Goal: Communication & Community: Answer question/provide support

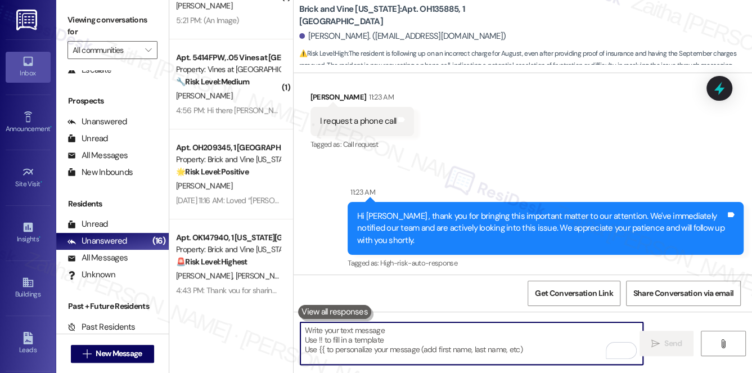
scroll to position [7342, 0]
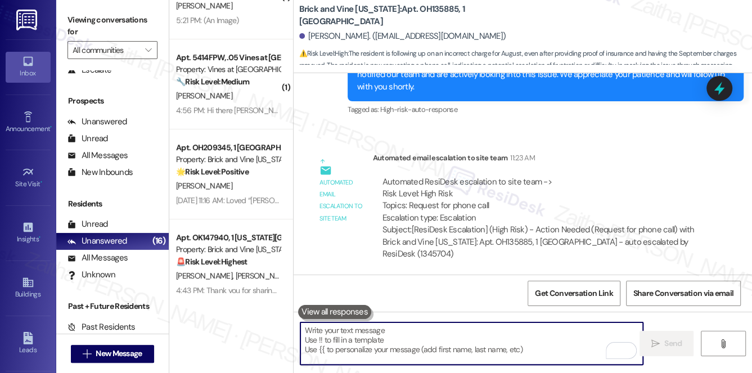
paste textarea "I understand you’d like a phone call and have passed your request along to the …"
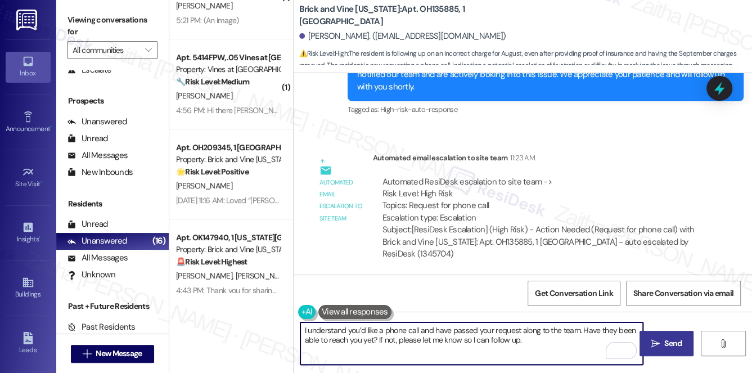
type textarea "I understand you’d like a phone call and have passed your request along to the …"
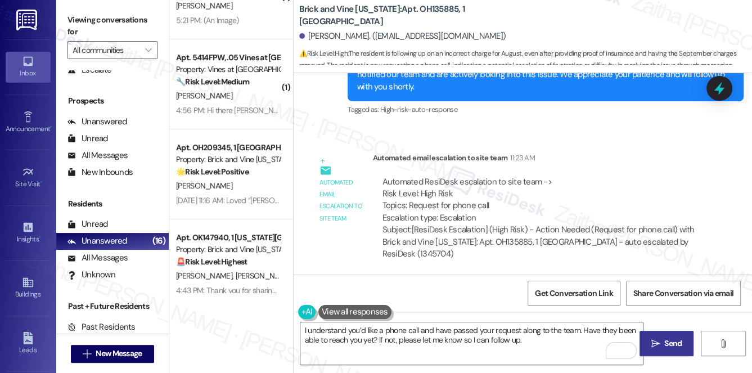
click at [663, 342] on span "Send" at bounding box center [673, 344] width 22 height 12
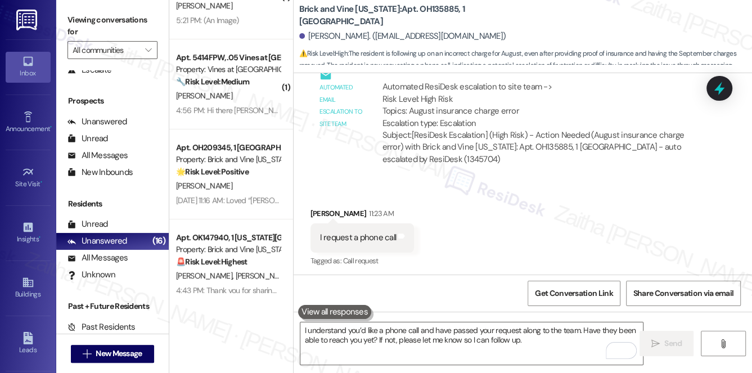
scroll to position [7072, 0]
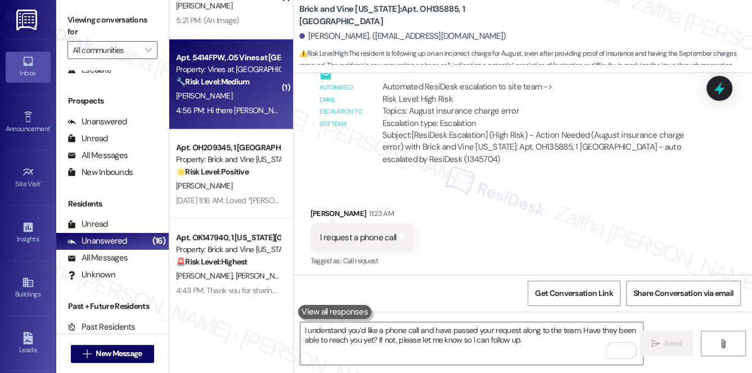
click at [228, 98] on div "[PERSON_NAME]" at bounding box center [228, 96] width 106 height 14
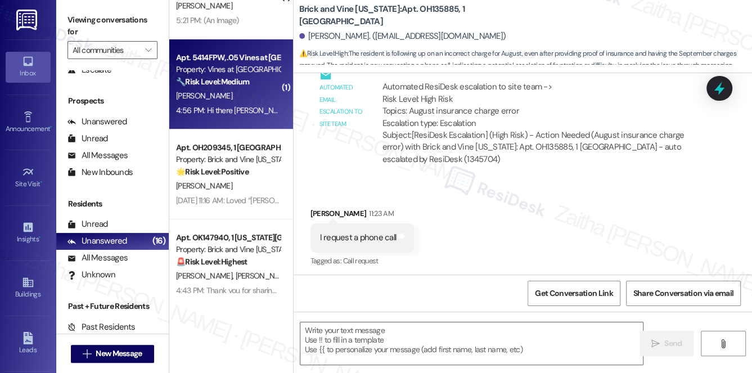
type textarea "Fetching suggested responses. Please feel free to read through the conversation…"
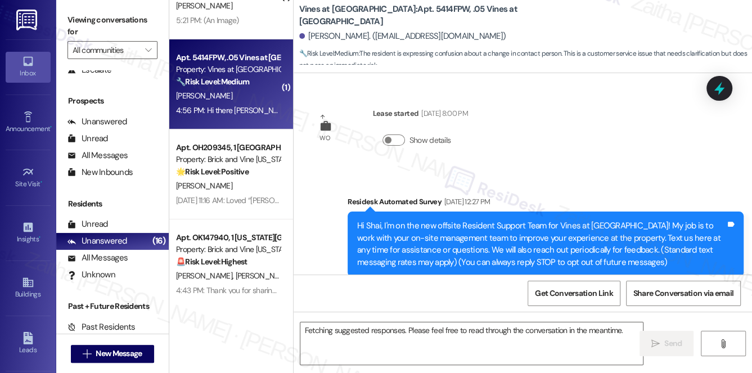
scroll to position [32975, 0]
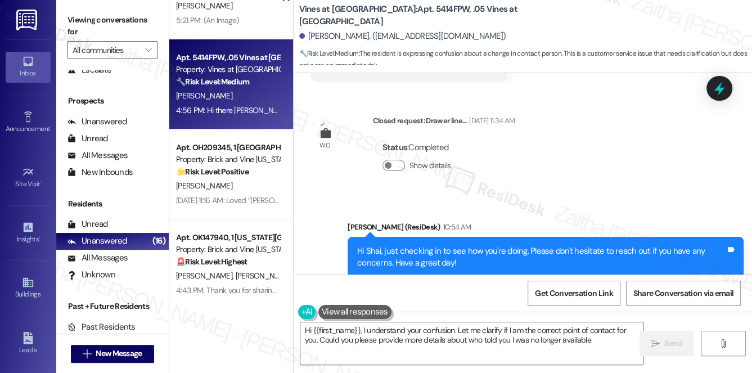
type textarea "Hi {{first_name}}, I understand your confusion. Let me clarify if I am the corr…"
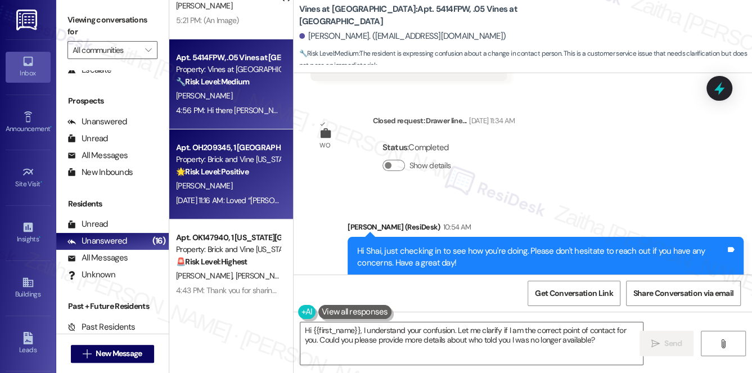
click at [226, 183] on div "[PERSON_NAME]" at bounding box center [228, 186] width 106 height 14
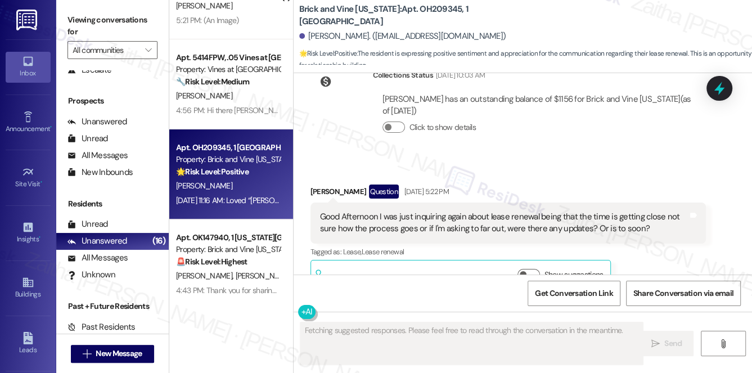
scroll to position [7925, 0]
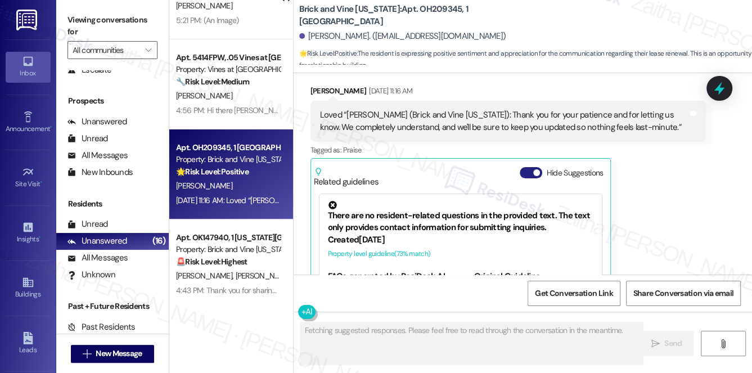
click at [529, 167] on button "Hide Suggestions" at bounding box center [531, 172] width 23 height 11
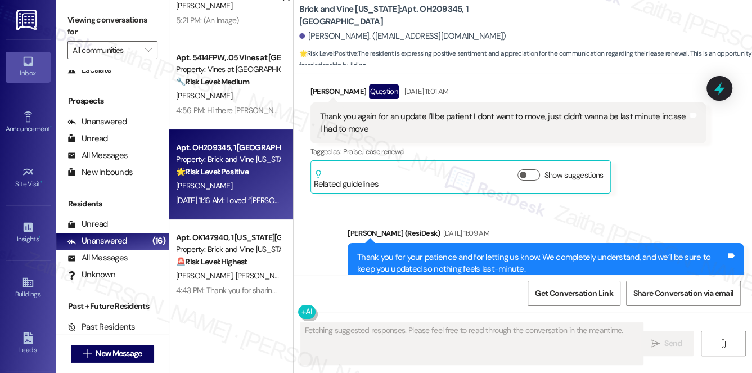
scroll to position [7674, 0]
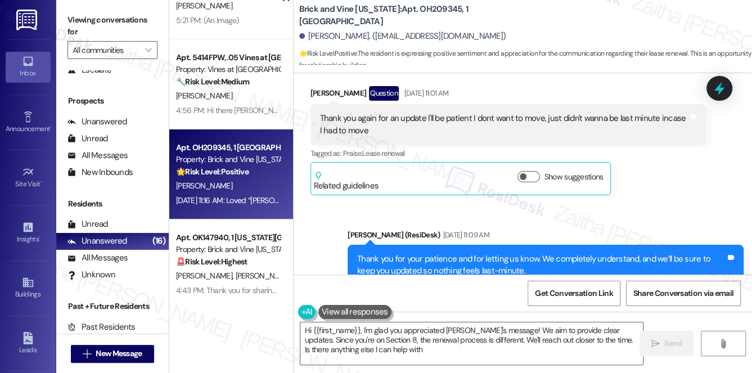
type textarea "Hi {{first_name}}, I'm glad you appreciated Sarah's message! We aim to provide …"
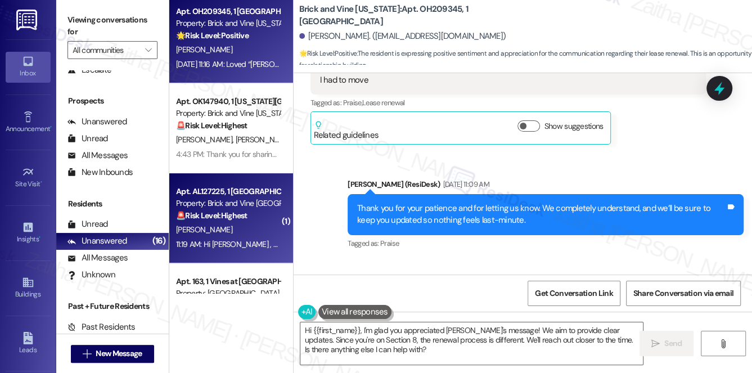
scroll to position [255, 0]
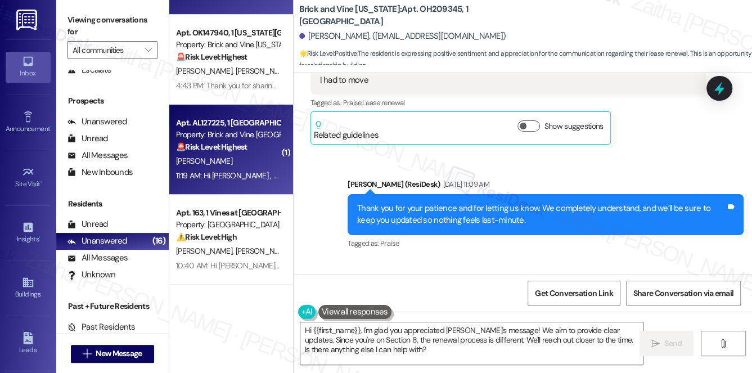
click at [257, 166] on div "[PERSON_NAME]" at bounding box center [228, 161] width 106 height 14
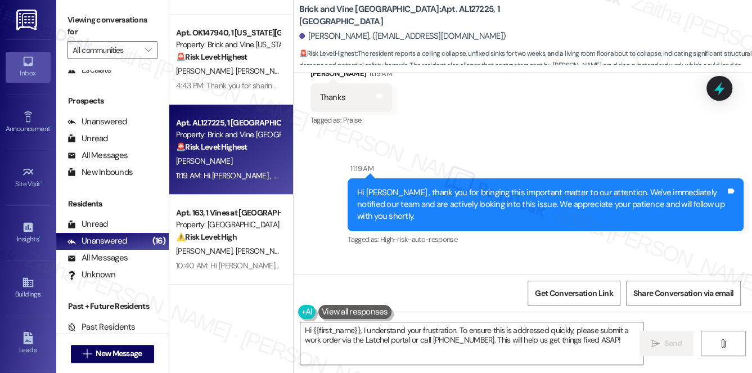
scroll to position [1182, 0]
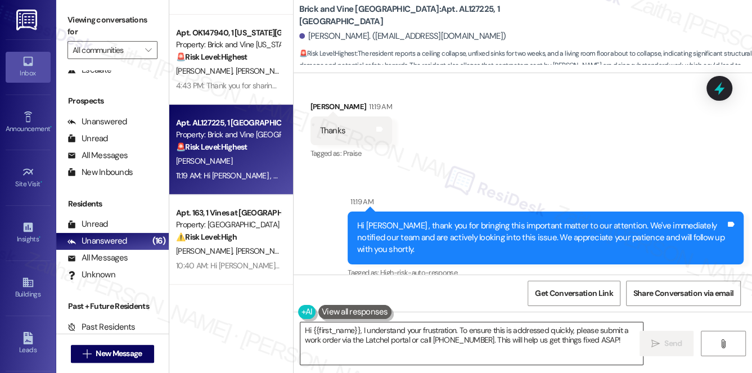
click at [306, 330] on textarea "Hi {{first_name}}, I understand your frustration. To ensure this is addressed q…" at bounding box center [471, 343] width 343 height 42
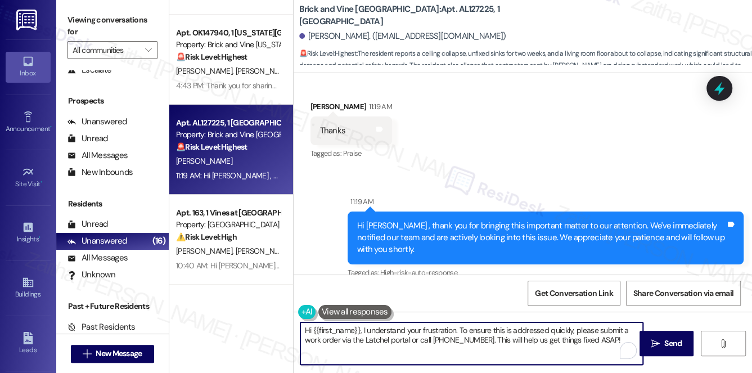
click at [307, 330] on textarea "Hi {{first_name}}, I understand your frustration. To ensure this is addressed q…" at bounding box center [471, 343] width 343 height 42
drag, startPoint x: 405, startPoint y: 332, endPoint x: 413, endPoint y: 356, distance: 25.6
click at [413, 356] on textarea "You're welcome, {{first_name}}, I understand your frustration. To ensure this i…" at bounding box center [471, 343] width 343 height 42
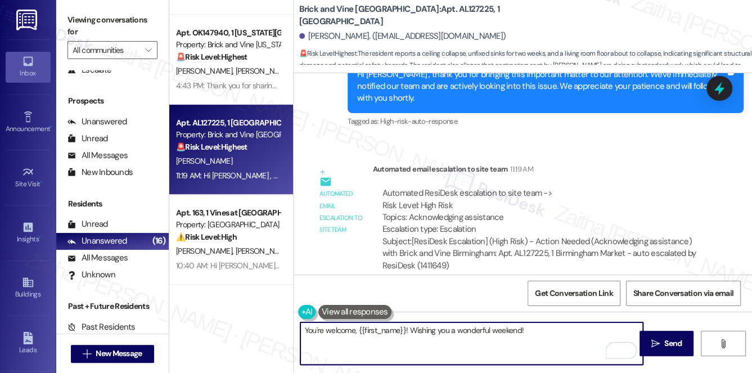
scroll to position [1336, 0]
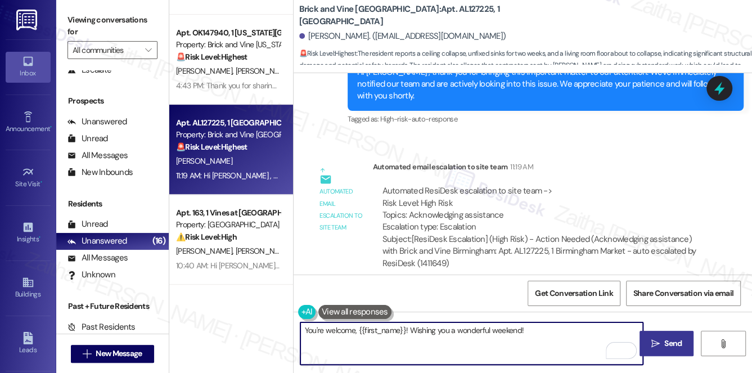
type textarea "You're welcome, {{first_name}}! Wishing you a wonderful weekend!"
click at [668, 349] on span "Send" at bounding box center [672, 344] width 17 height 12
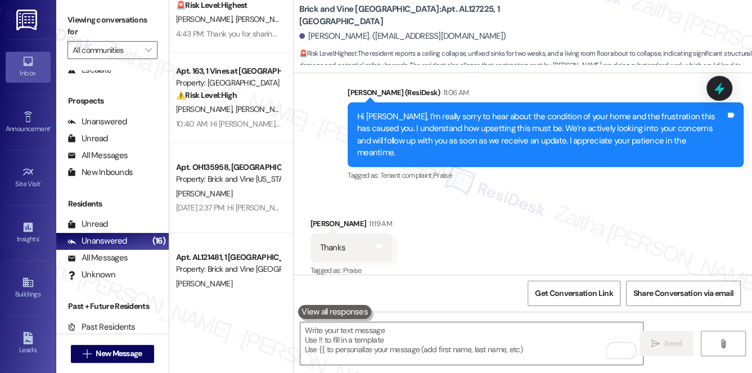
scroll to position [255, 0]
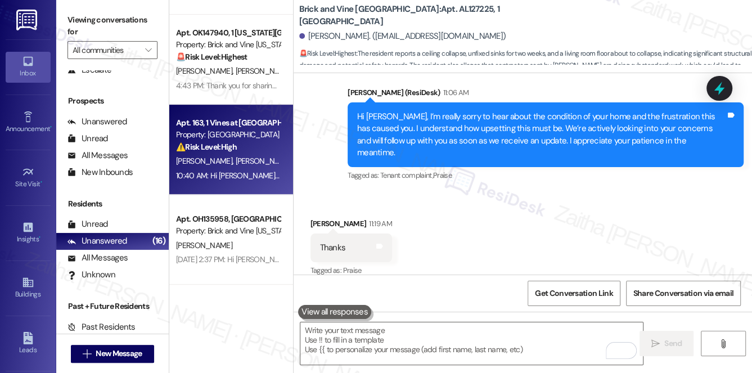
click at [264, 154] on div "J. Coleman K. Wideman" at bounding box center [228, 161] width 106 height 14
type textarea "Fetching suggested responses. Please feel free to read through the conversation…"
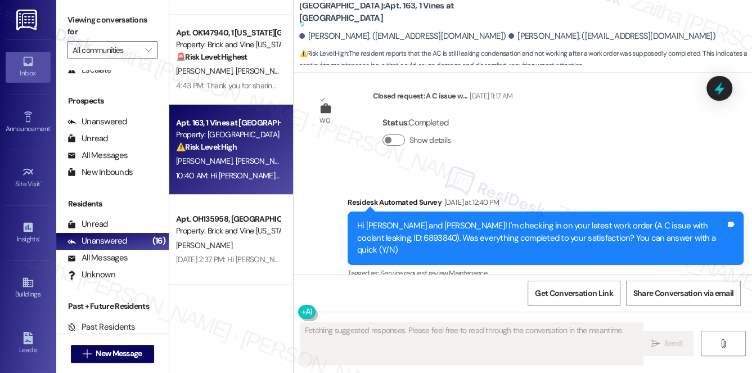
scroll to position [11908, 0]
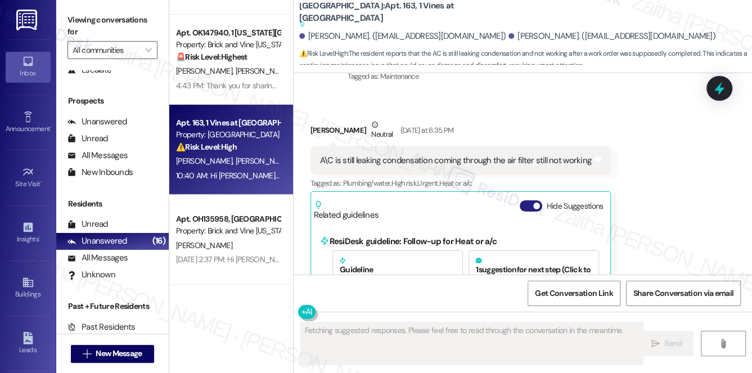
click at [524, 200] on button "Hide Suggestions" at bounding box center [531, 205] width 23 height 11
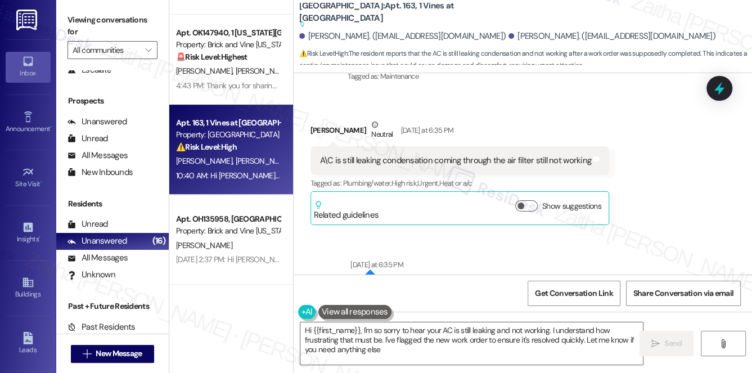
type textarea "Hi {{first_name}}, I'm so sorry to hear your AC is still leaking and not workin…"
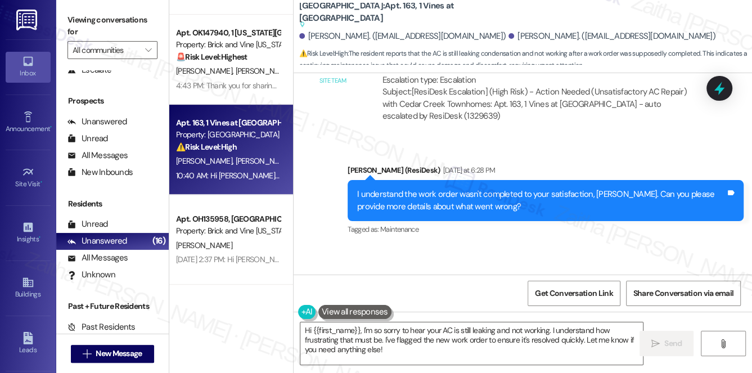
scroll to position [11704, 0]
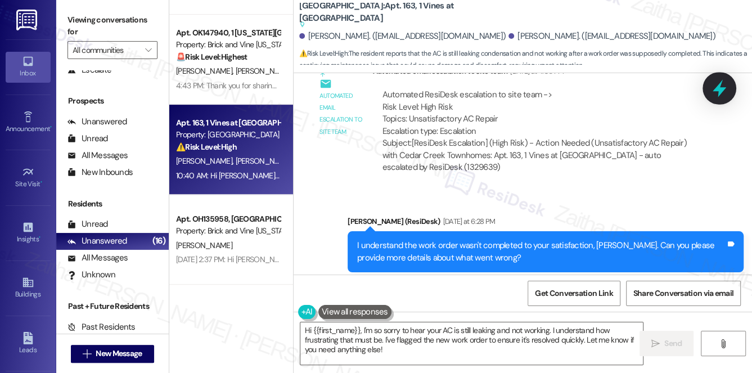
click at [708, 86] on div at bounding box center [720, 88] width 34 height 32
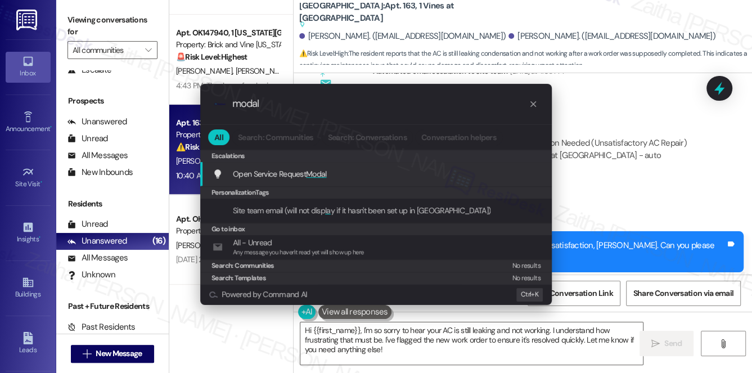
type input "modal"
click at [324, 172] on span "Modal" at bounding box center [316, 174] width 21 height 10
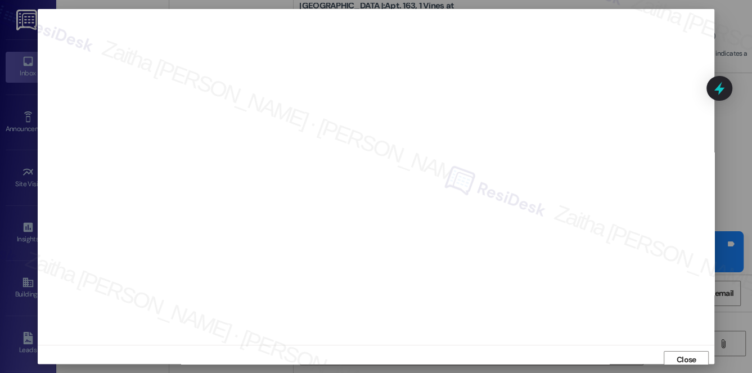
scroll to position [5, 0]
click at [682, 352] on span "Close" at bounding box center [687, 355] width 20 height 12
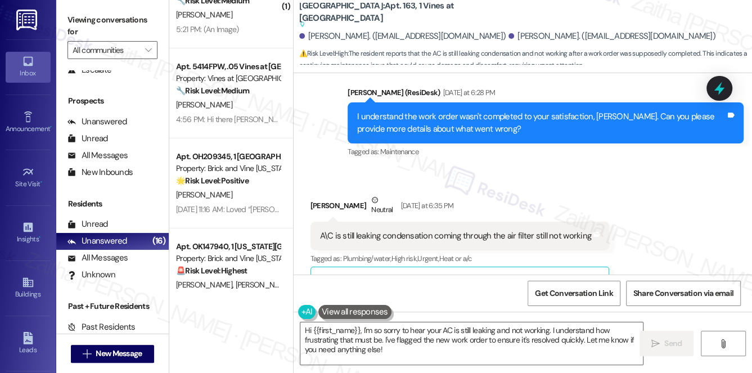
scroll to position [0, 0]
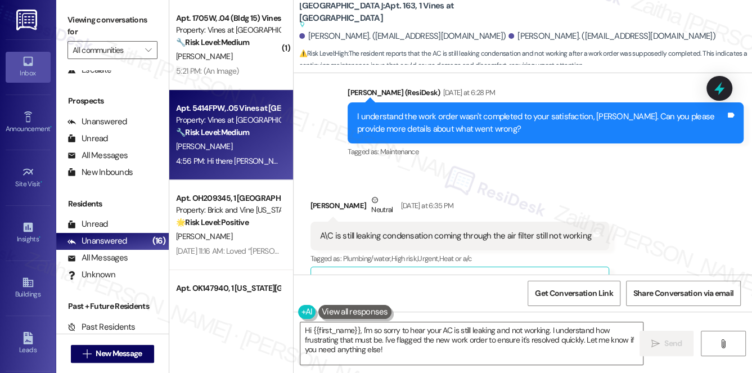
click at [240, 149] on div "[PERSON_NAME]" at bounding box center [228, 147] width 106 height 14
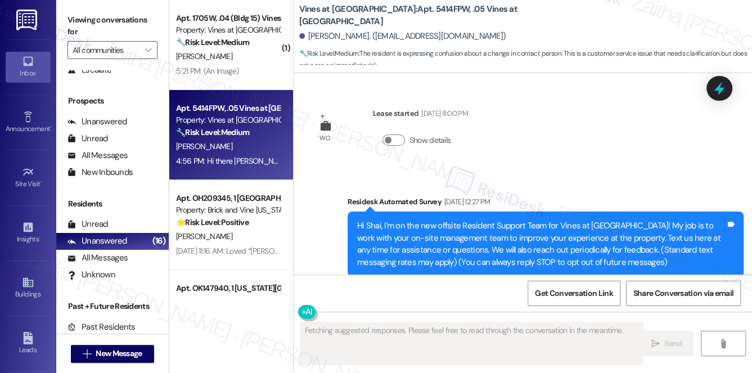
scroll to position [32974, 0]
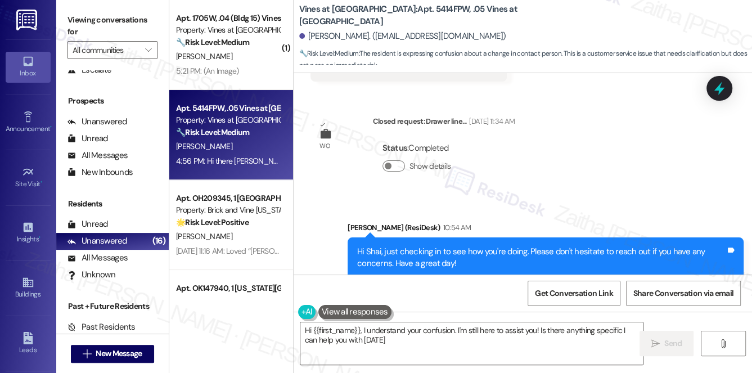
type textarea "Hi {{first_name}}, I understand your confusion. I'm still here to assist you! I…"
drag, startPoint x: 561, startPoint y: 294, endPoint x: 531, endPoint y: 270, distance: 38.8
click at [560, 294] on span "Get Conversation Link" at bounding box center [574, 294] width 78 height 12
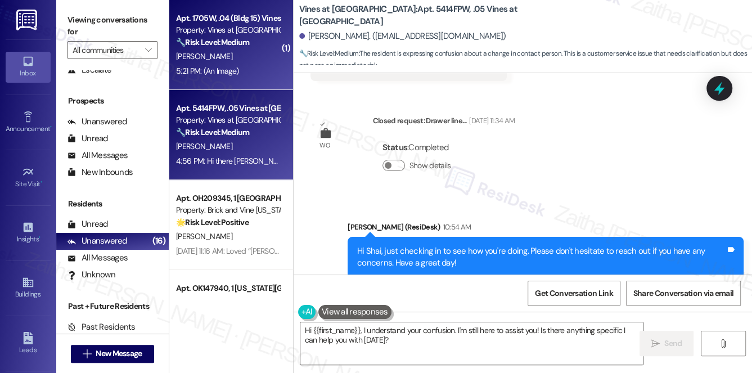
click at [242, 66] on div "5:21 PM: (An Image) 5:21 PM: (An Image)" at bounding box center [228, 71] width 106 height 14
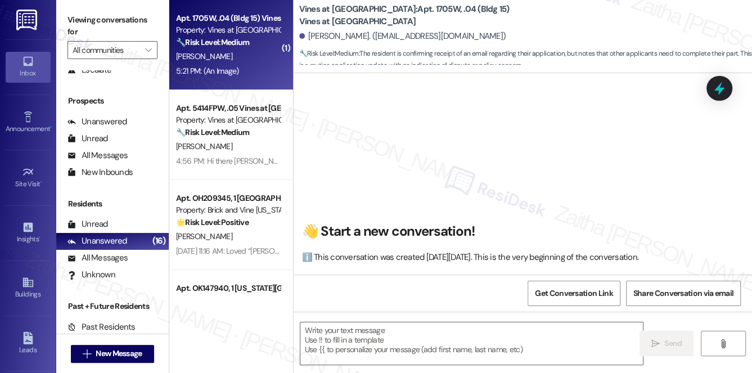
scroll to position [3230, 0]
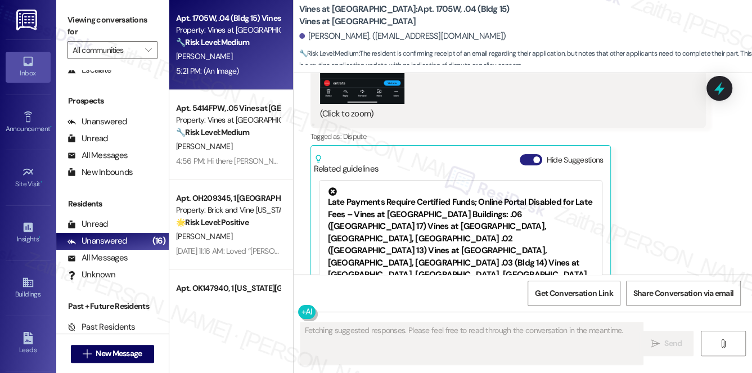
click at [523, 154] on button "Hide Suggestions" at bounding box center [531, 159] width 23 height 11
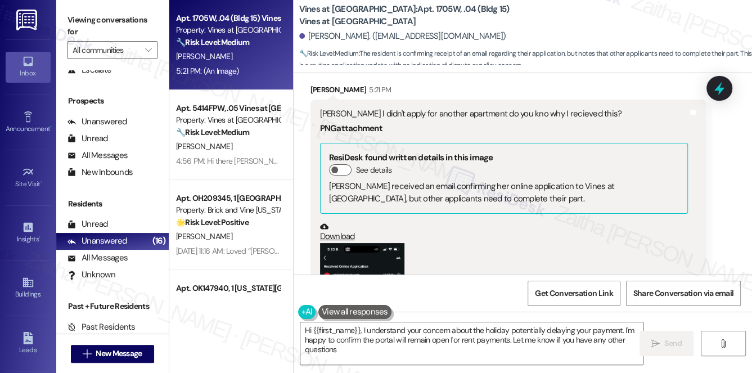
type textarea "Hi {{first_name}}, I understand your concern about the holiday potentially dela…"
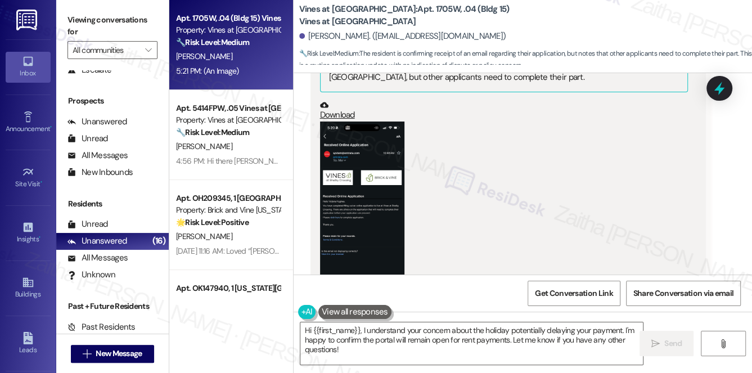
scroll to position [3255, 0]
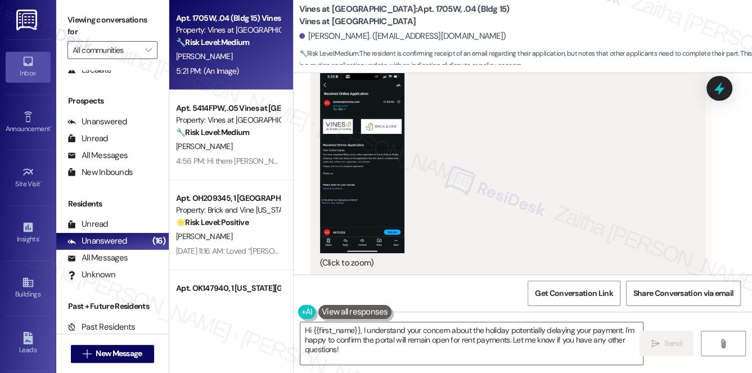
click at [704, 93] on div "Received via SMS Victoria Hughes 5:21 PM Sarah I didn't apply for another apart…" at bounding box center [508, 119] width 413 height 433
click at [716, 90] on icon at bounding box center [720, 88] width 14 height 17
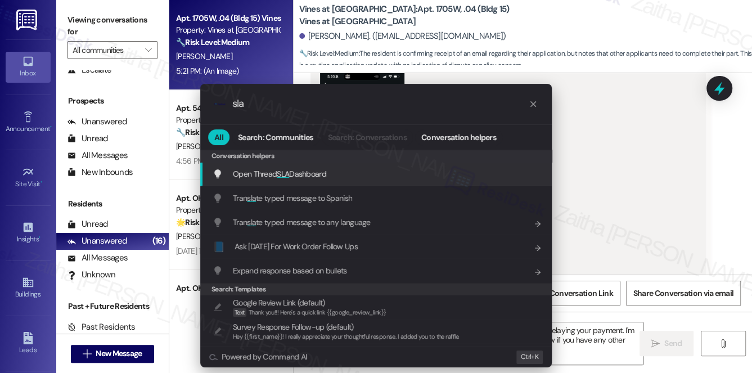
type input "sla"
click at [277, 177] on span "SLA" at bounding box center [283, 174] width 12 height 10
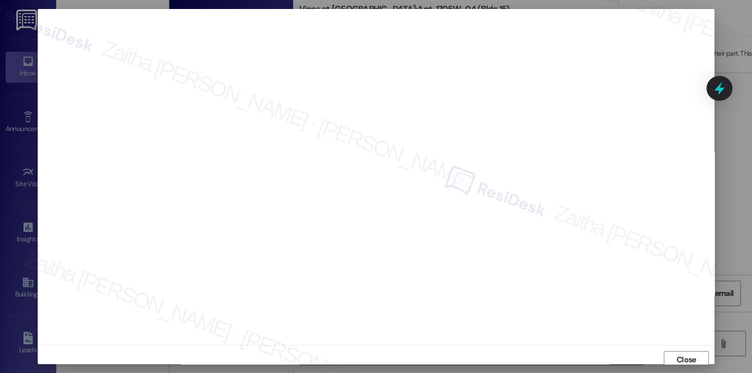
scroll to position [5, 0]
click at [678, 352] on span "Close" at bounding box center [687, 355] width 20 height 12
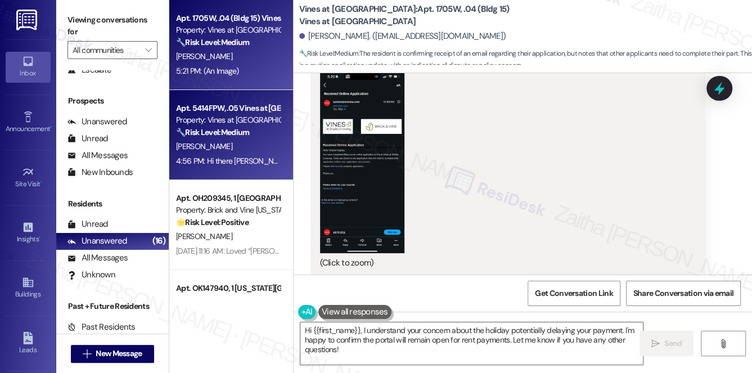
click at [257, 137] on div "🔧 Risk Level: Medium The resident is expressing confusion about a change in con…" at bounding box center [228, 133] width 104 height 12
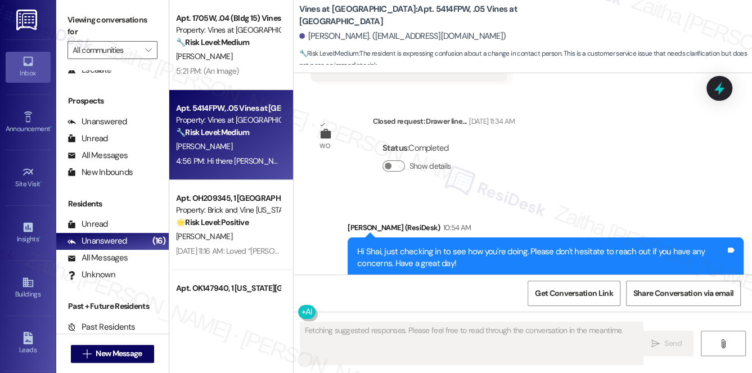
scroll to position [32975, 0]
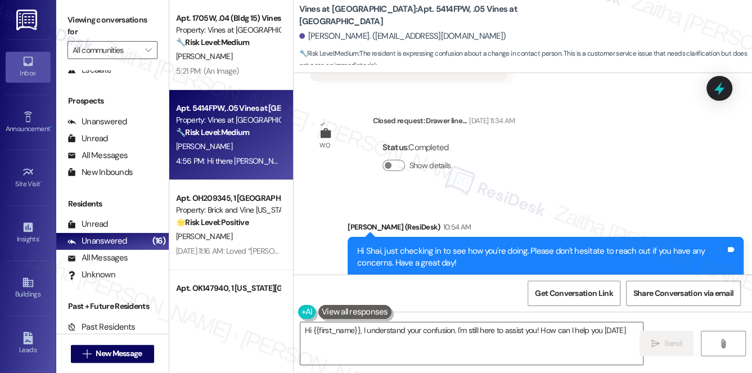
type textarea "Hi {{first_name}}, I understand your confusion. I'm still here to assist you! H…"
drag, startPoint x: 295, startPoint y: 14, endPoint x: 361, endPoint y: 12, distance: 65.8
click at [361, 12] on div "Vines at Meridian: Apt. 5414FPW, .05 Vines at Meridian Shai Miller. (eravty3@gm…" at bounding box center [523, 34] width 459 height 62
copy b "Vines at [GEOGRAPHIC_DATA]"
click at [565, 300] on span "Get Conversation Link" at bounding box center [574, 293] width 82 height 24
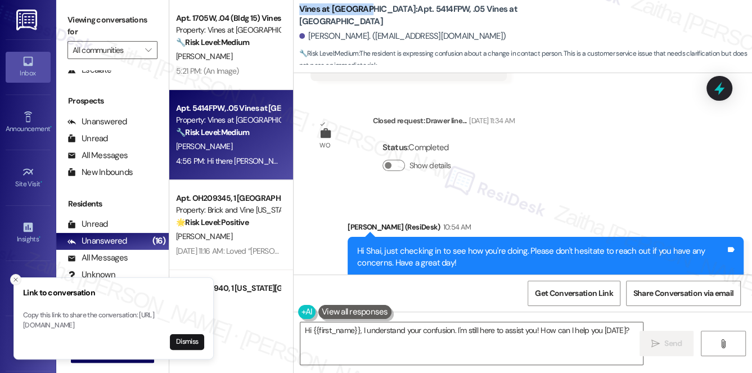
click at [16, 276] on icon "Close toast" at bounding box center [15, 279] width 7 height 7
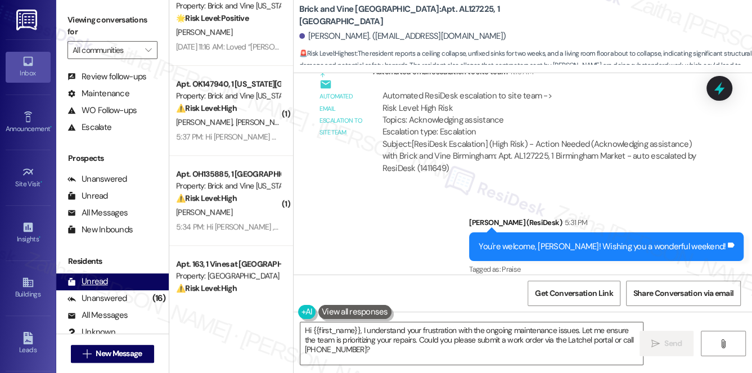
scroll to position [134, 0]
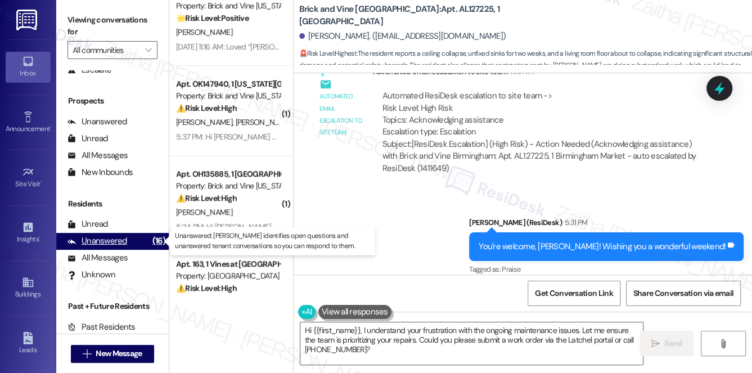
click at [115, 242] on div "Unanswered" at bounding box center [98, 241] width 60 height 12
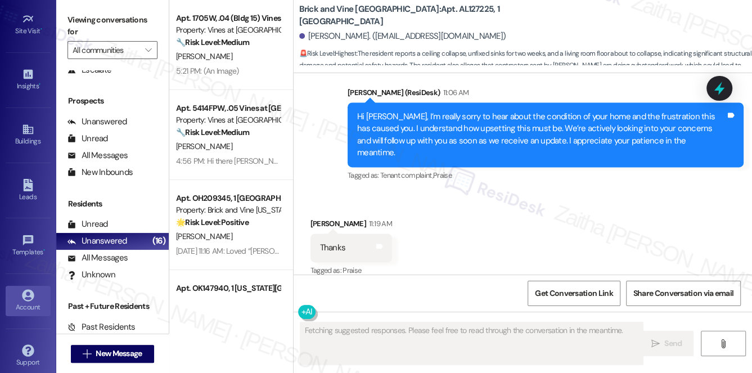
scroll to position [159, 0]
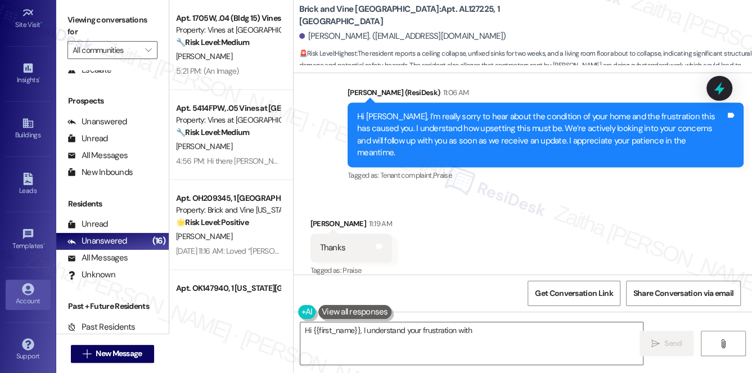
type textarea "Hi {{first_name}}, I understand your frustration with"
click at [25, 290] on icon at bounding box center [28, 289] width 12 height 12
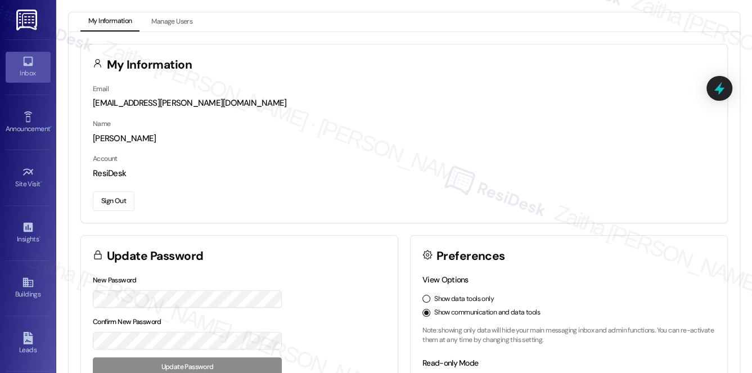
click at [30, 70] on div "Inbox" at bounding box center [28, 73] width 56 height 11
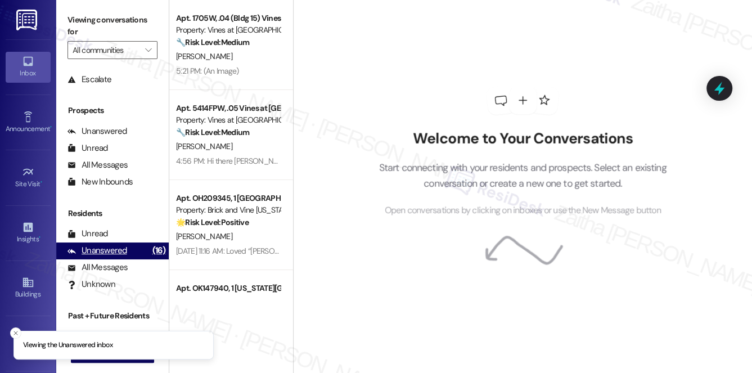
scroll to position [134, 0]
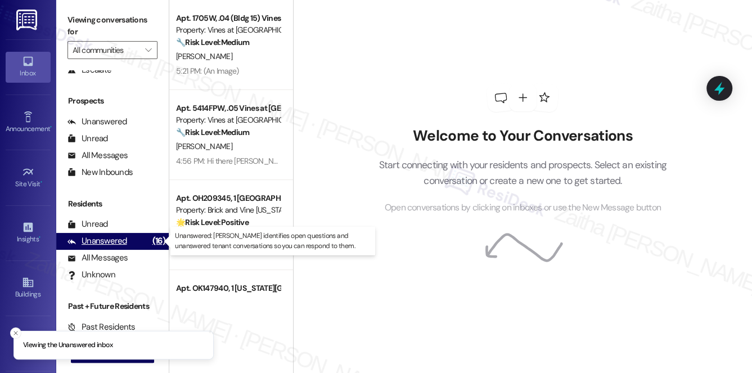
click at [104, 243] on div "Unanswered" at bounding box center [98, 241] width 60 height 12
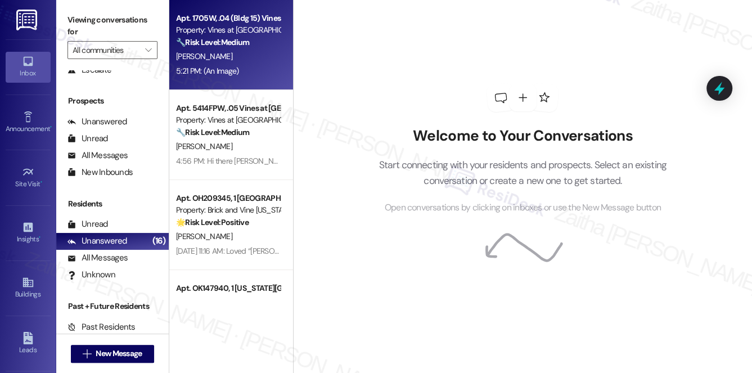
click at [241, 63] on div "[PERSON_NAME]" at bounding box center [228, 57] width 106 height 14
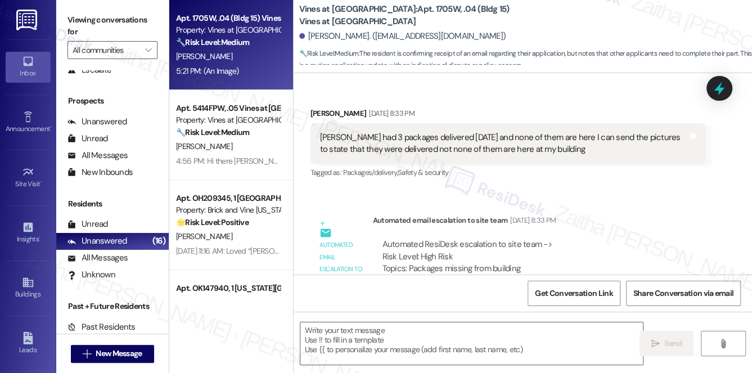
scroll to position [3405, 0]
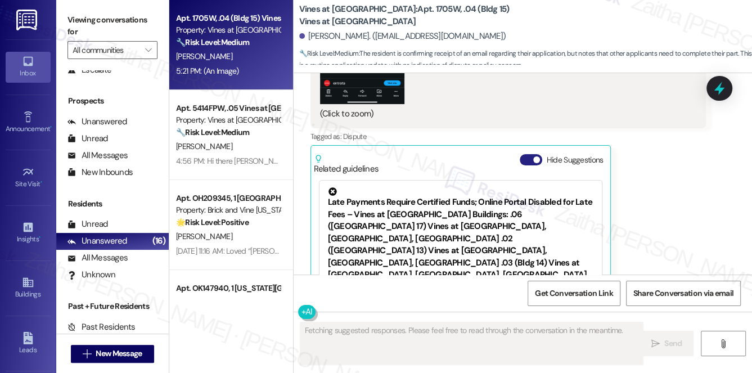
click at [527, 154] on button "Hide Suggestions" at bounding box center [531, 159] width 23 height 11
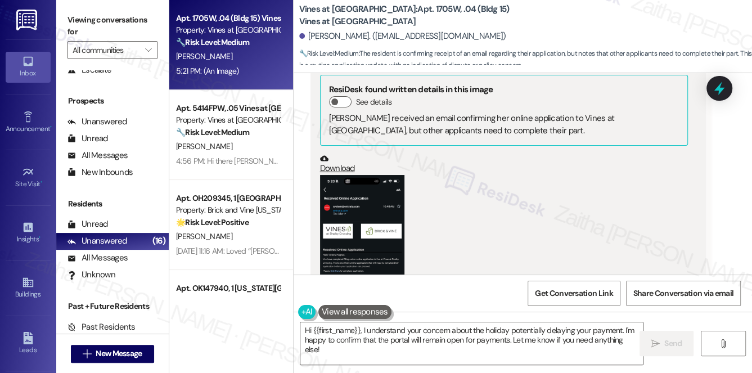
scroll to position [3102, 0]
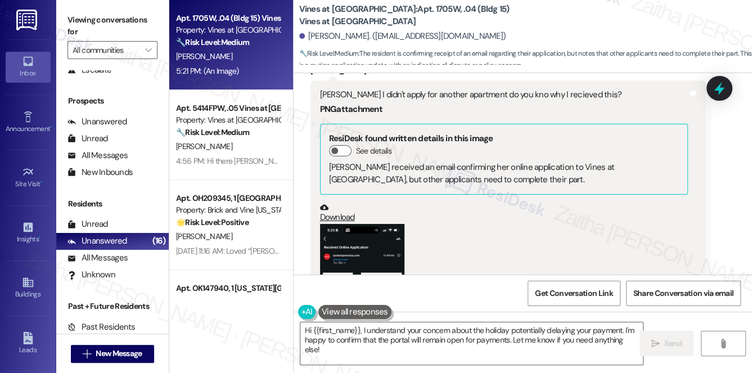
click at [360, 234] on button "Zoom image" at bounding box center [362, 315] width 84 height 183
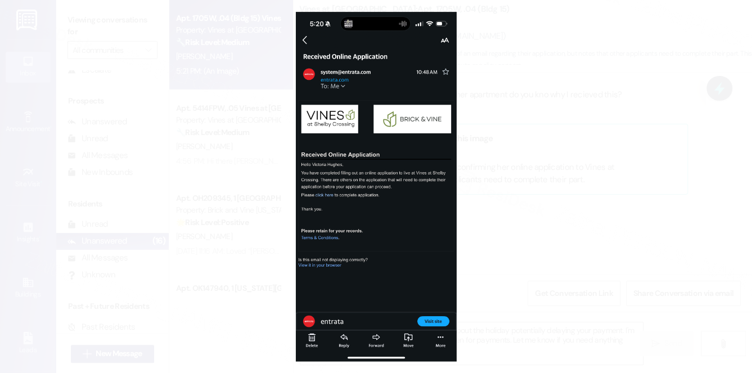
click at [555, 186] on button "Unzoom image" at bounding box center [376, 186] width 752 height 373
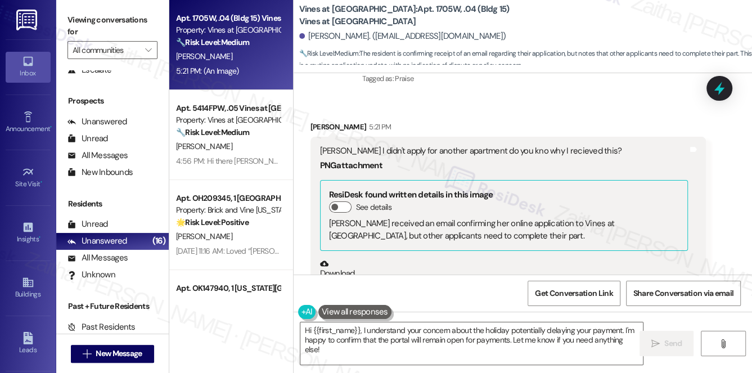
scroll to position [3051, 0]
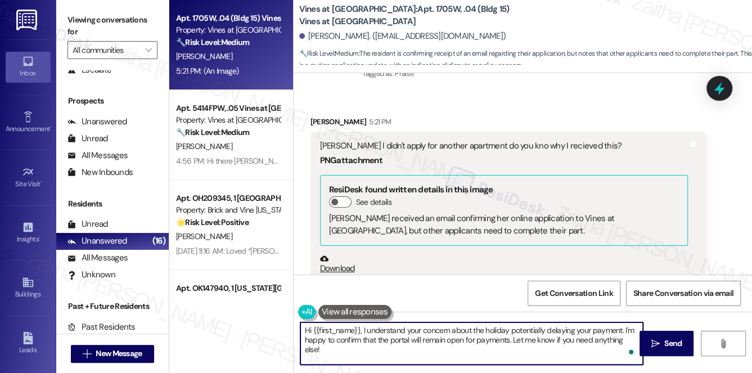
drag, startPoint x: 335, startPoint y: 338, endPoint x: 635, endPoint y: 346, distance: 300.0
click at [635, 346] on div "Hi {{first_name}}, I understand your concern about the holiday potentially dela…" at bounding box center [472, 343] width 344 height 43
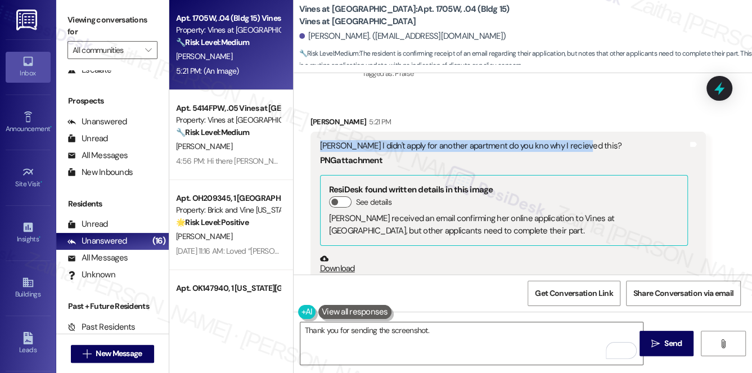
drag, startPoint x: 311, startPoint y: 87, endPoint x: 581, endPoint y: 81, distance: 269.6
click at [581, 132] on div "[PERSON_NAME] I didn't apply for another apartment do you kno why I recieved th…" at bounding box center [509, 307] width 396 height 351
copy div "[PERSON_NAME] I didn't apply for another apartment do you kno why I recieved th…"
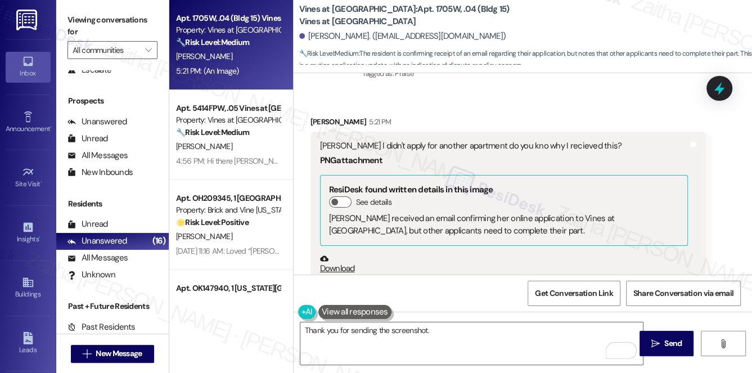
click at [610, 155] on div "PNG attachment" at bounding box center [504, 161] width 369 height 12
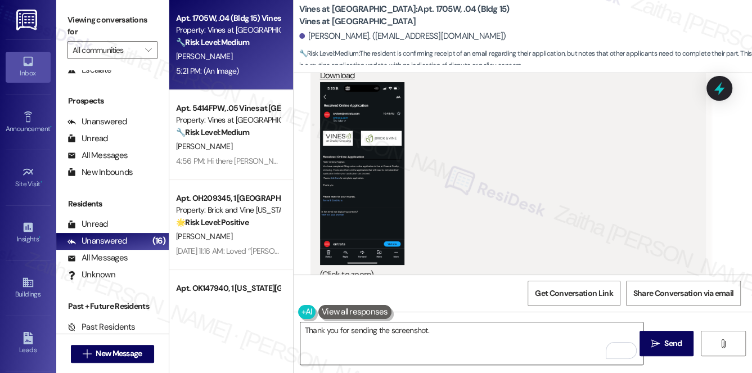
scroll to position [3255, 0]
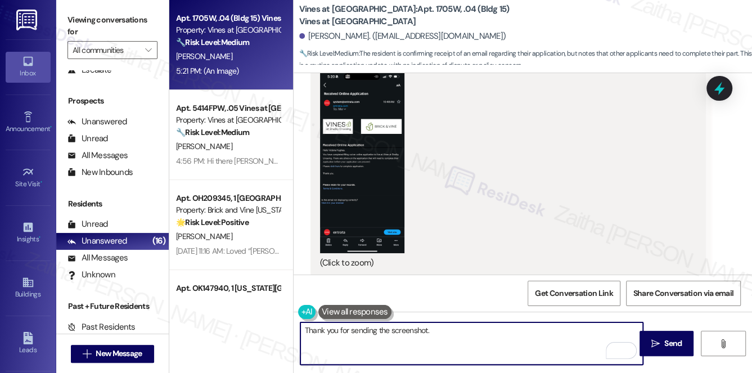
click at [450, 338] on textarea "Thank you for sending the screenshot." at bounding box center [471, 343] width 343 height 42
paste textarea "I’ll check with the team to understand why you received that message and follow…"
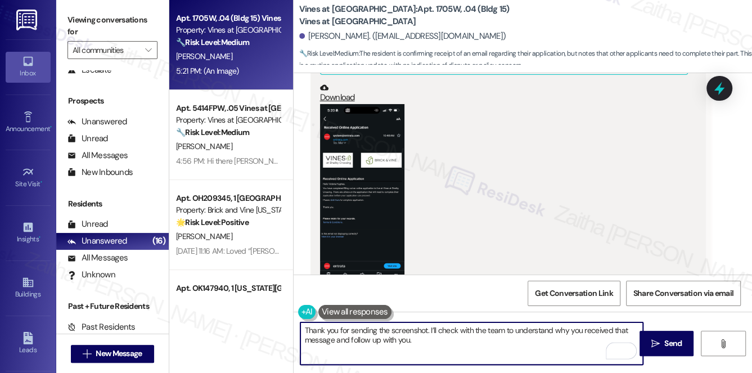
scroll to position [3204, 0]
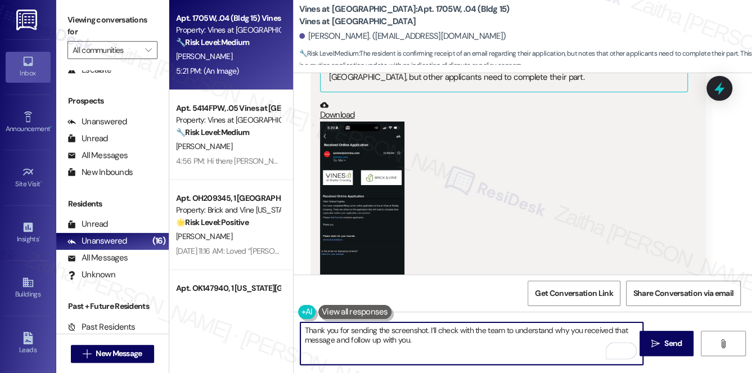
type textarea "Thank you for sending the screenshot. I’ll check with the team to understand wh…"
click at [373, 179] on button "Zoom image" at bounding box center [362, 213] width 84 height 183
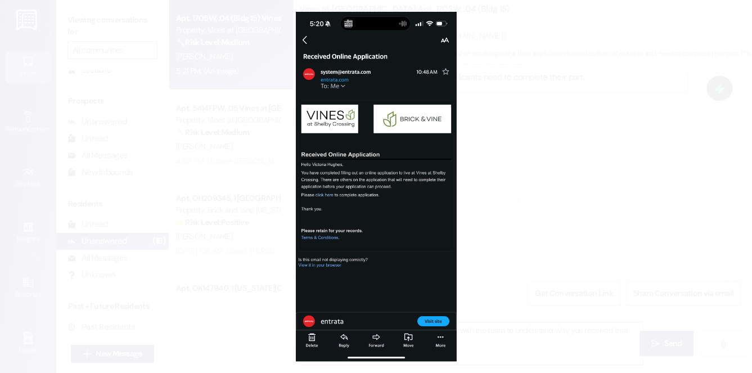
click at [560, 165] on button "Unzoom image" at bounding box center [376, 186] width 752 height 373
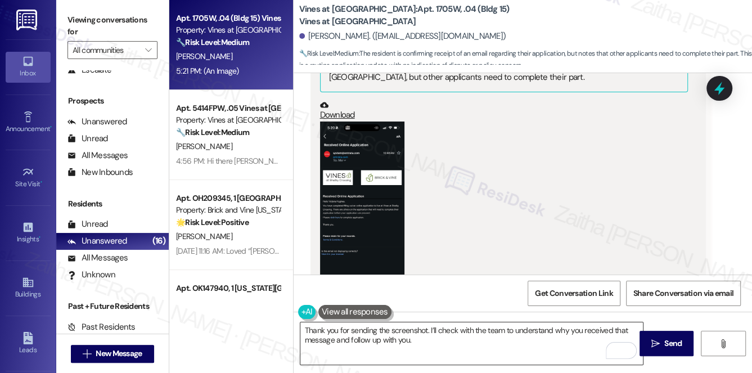
click at [451, 343] on textarea "Thank you for sending the screenshot. I’ll check with the team to understand wh…" at bounding box center [471, 343] width 343 height 42
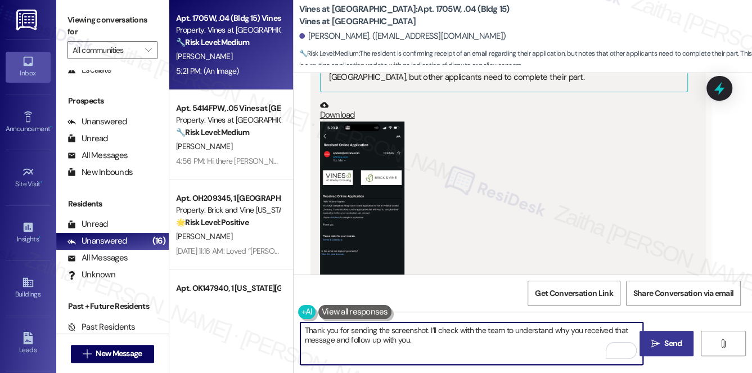
click at [662, 344] on span "Send" at bounding box center [673, 344] width 22 height 12
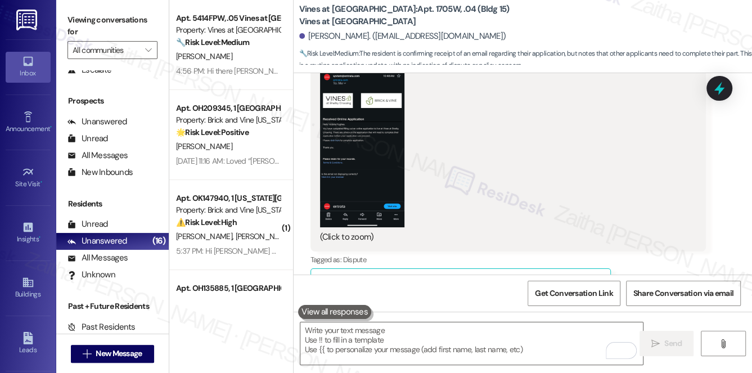
scroll to position [3346, 0]
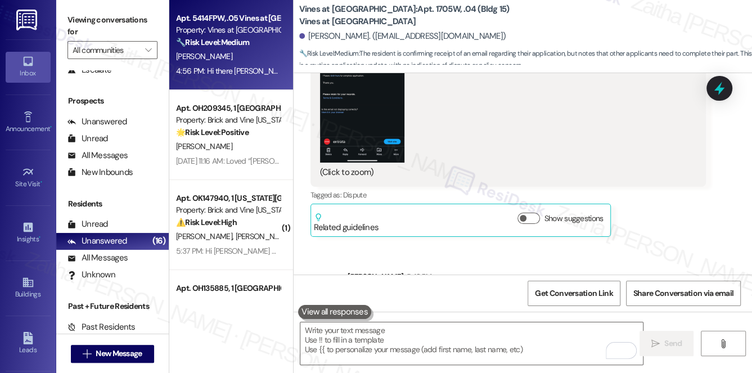
click at [222, 58] on div "[PERSON_NAME]" at bounding box center [228, 57] width 106 height 14
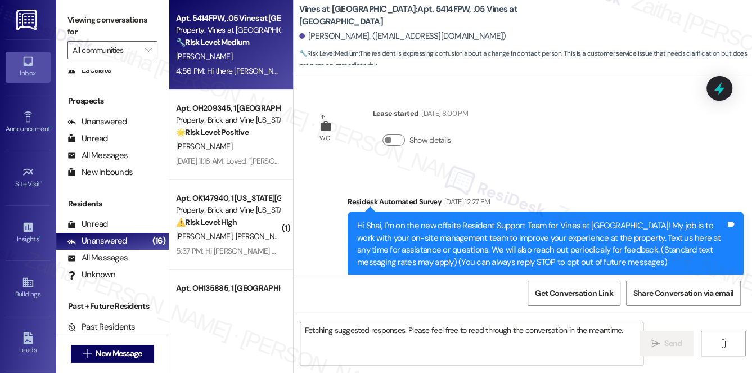
scroll to position [32975, 0]
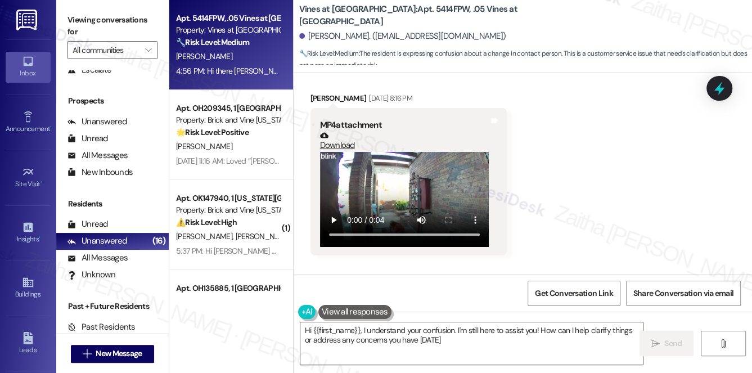
type textarea "Hi {{first_name}}, I understand your confusion. I'm still here to assist you! H…"
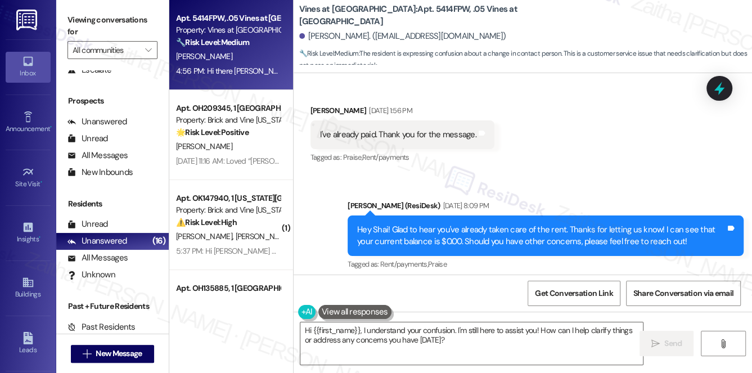
scroll to position [32208, 0]
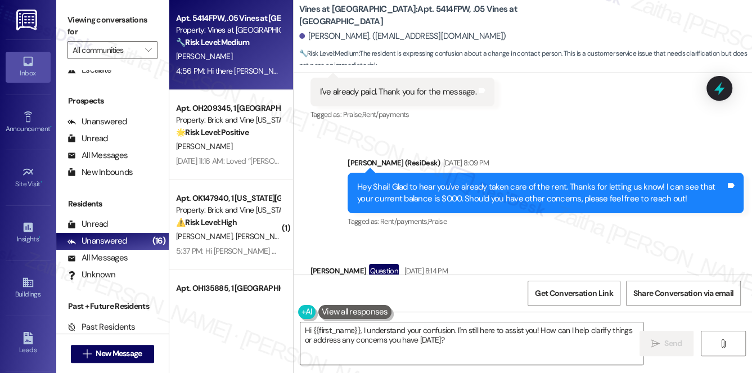
drag, startPoint x: 462, startPoint y: 161, endPoint x: 591, endPoint y: 159, distance: 128.3
click at [591, 290] on div "Hi [PERSON_NAME]'m still having problems with the kids playing literally at my …" at bounding box center [504, 308] width 369 height 36
copy div "kids playing literally at my front door."
click at [609, 239] on div "Received via SMS [PERSON_NAME] Question [DATE] 8:14 PM Hi [PERSON_NAME]'m still…" at bounding box center [523, 300] width 459 height 122
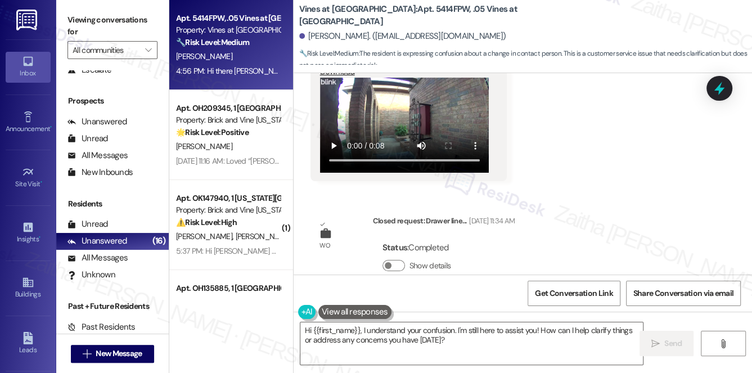
scroll to position [32873, 0]
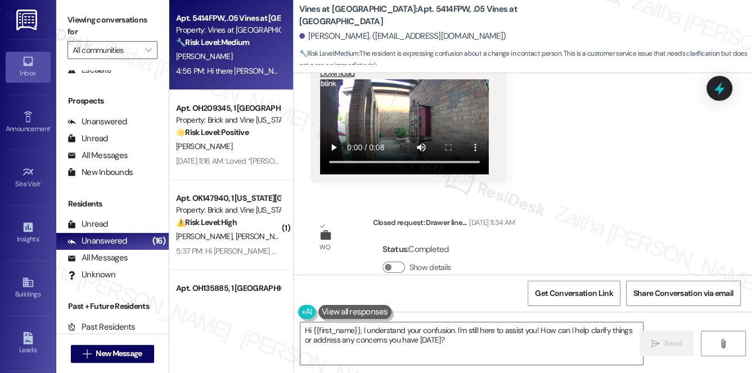
click at [351, 339] on div "Hi Shai, just checking in to see how you're doing. Please don't hesitate to rea…" at bounding box center [546, 359] width 396 height 41
drag, startPoint x: 351, startPoint y: 218, endPoint x: 472, endPoint y: 233, distance: 121.9
click at [472, 339] on div "Hi Shai, just checking in to see how you're doing. Please don't hesitate to rea…" at bounding box center [546, 359] width 396 height 41
copy div "Hi Shai, just checking in to see how you're doing. Please don't hesitate to rea…"
click at [581, 152] on div "WO Lease started [DATE] 8:00 PM Show details Survey, sent via SMS Residesk Auto…" at bounding box center [523, 173] width 459 height 201
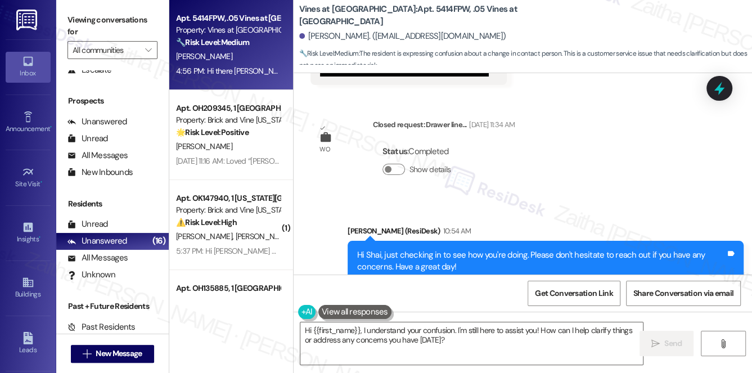
scroll to position [32975, 0]
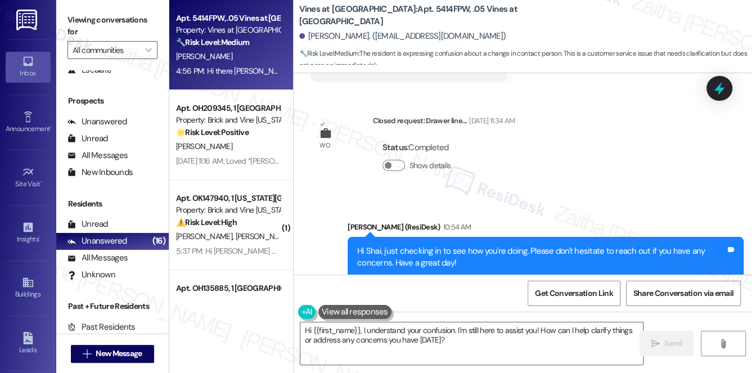
drag, startPoint x: 316, startPoint y: 234, endPoint x: 576, endPoint y: 240, distance: 260.0
click at [574, 356] on div "Hi there [PERSON_NAME]. I'm confused, I was told you were no longer available t…" at bounding box center [473, 370] width 325 height 29
copy div "Hi there [PERSON_NAME]. I'm confused, I was told you were no longer available t…"
click at [546, 303] on div "Received via SMS [PERSON_NAME] Neutral 4:56 PM Hi there [PERSON_NAME]. I'm conf…" at bounding box center [523, 356] width 459 height 107
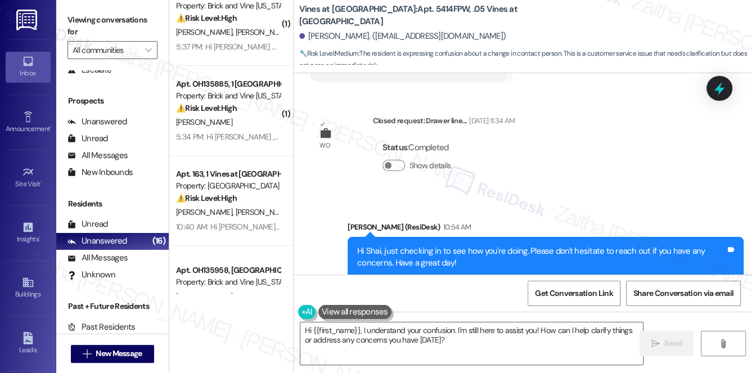
scroll to position [0, 0]
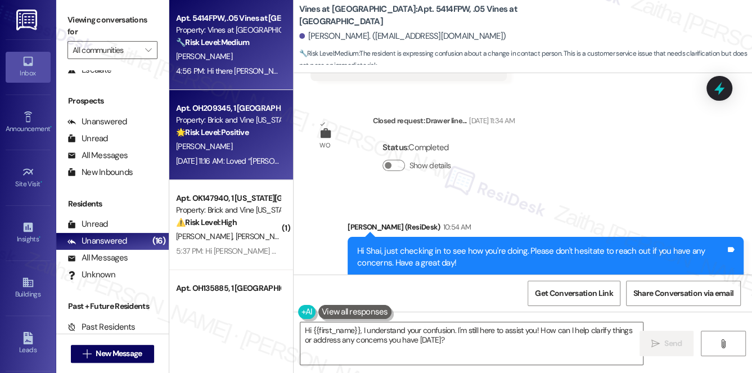
click at [264, 145] on div "[PERSON_NAME]" at bounding box center [228, 147] width 106 height 14
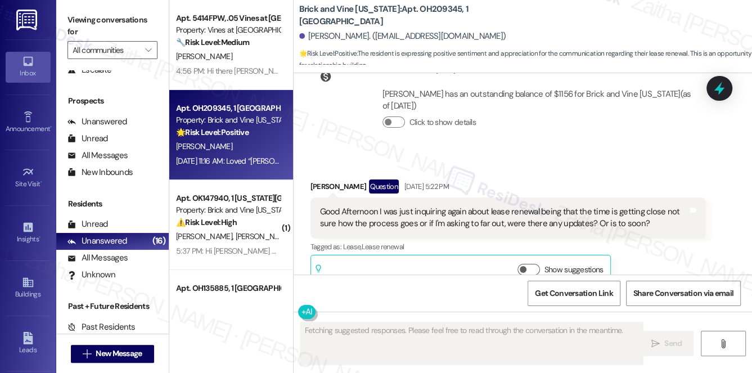
scroll to position [7925, 0]
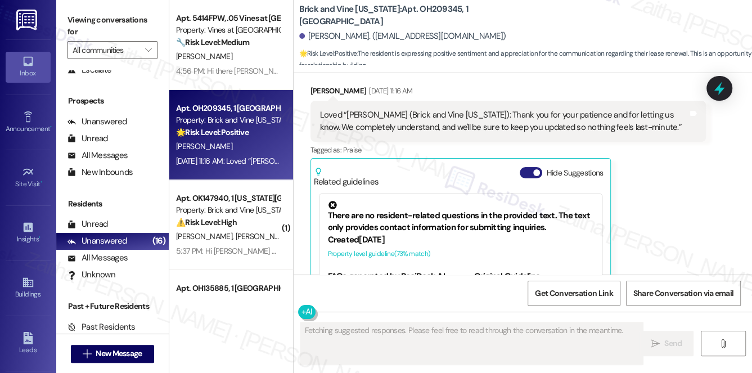
click at [524, 167] on button "Hide Suggestions" at bounding box center [531, 172] width 23 height 11
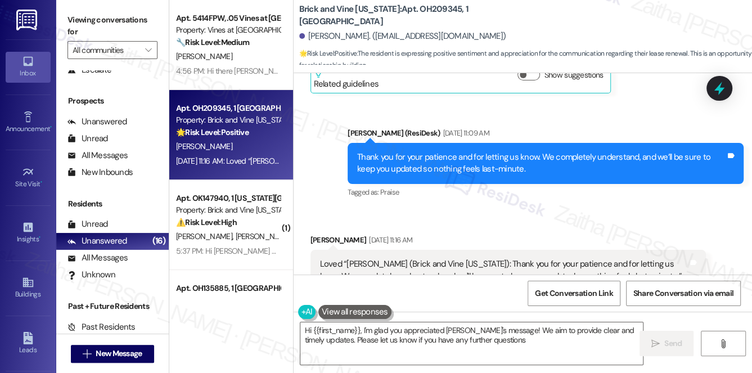
type textarea "Hi {{first_name}}, I'm glad you appreciated [PERSON_NAME]'s message! We aim to …"
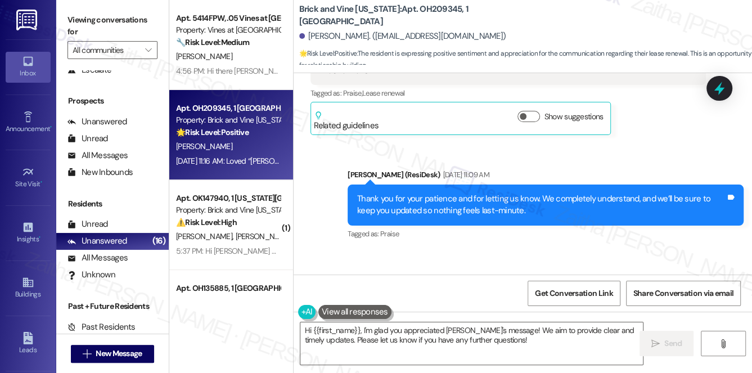
scroll to position [7726, 0]
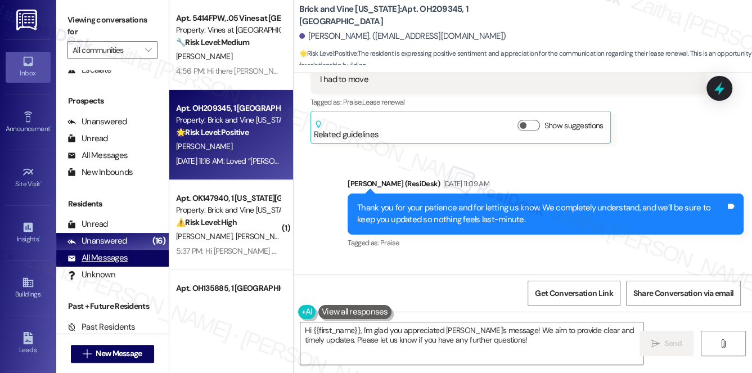
click at [106, 254] on div "All Messages" at bounding box center [98, 258] width 60 height 12
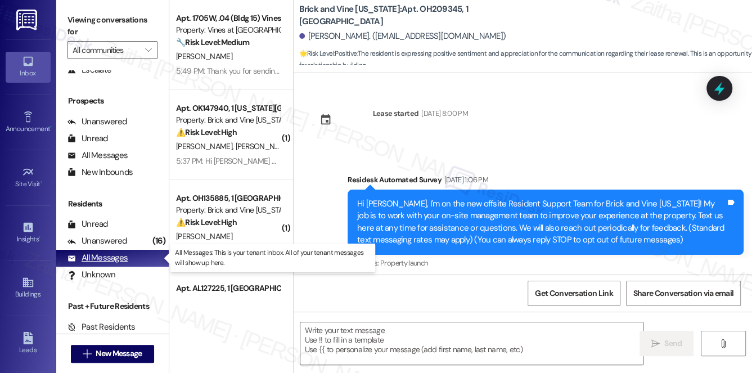
type textarea "Fetching suggested responses. Please feel free to read through the conversation…"
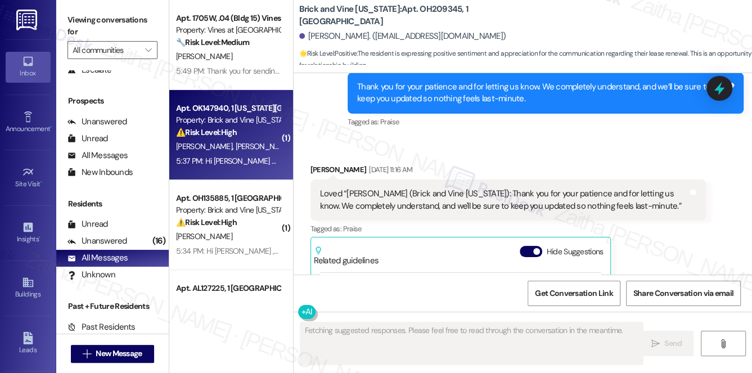
scroll to position [7925, 0]
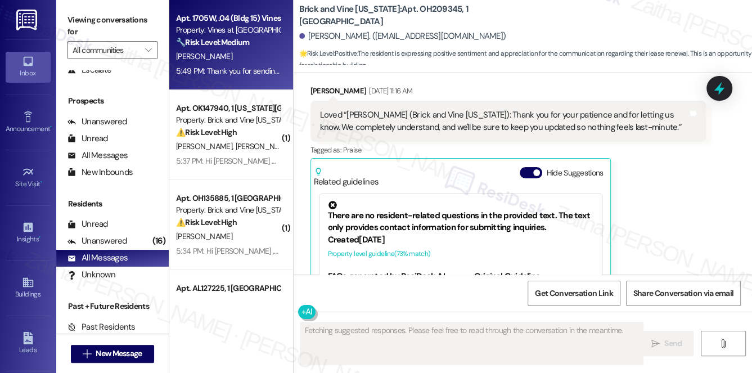
click at [237, 68] on div "5:49 PM: Thank you for sending the screenshot. I’ll check with the team to unde…" at bounding box center [407, 71] width 462 height 10
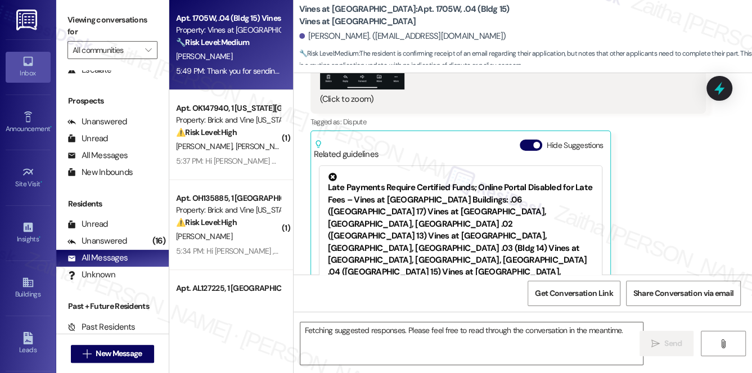
scroll to position [3404, 0]
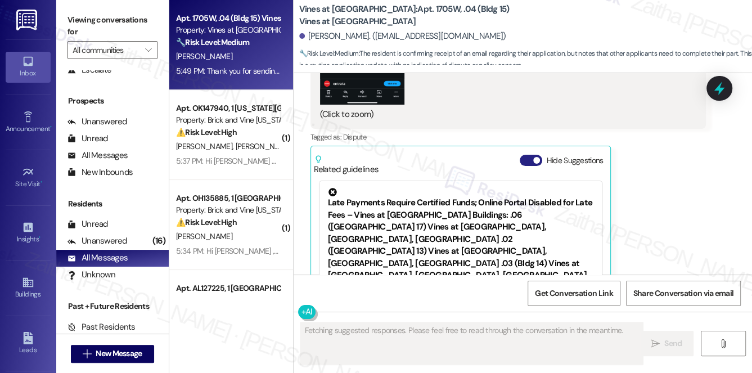
click at [524, 155] on button "Hide Suggestions" at bounding box center [531, 160] width 23 height 11
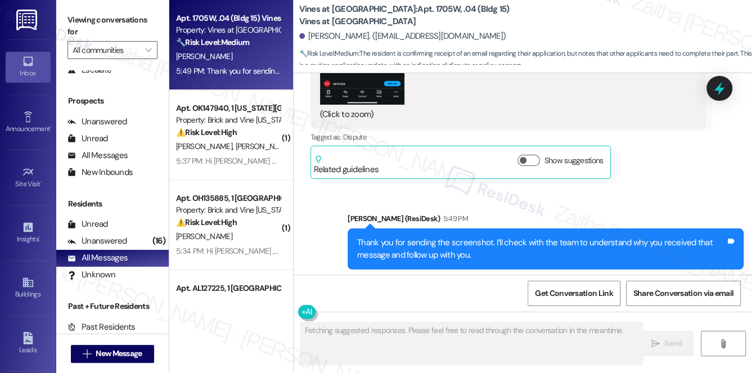
scroll to position [3362, 0]
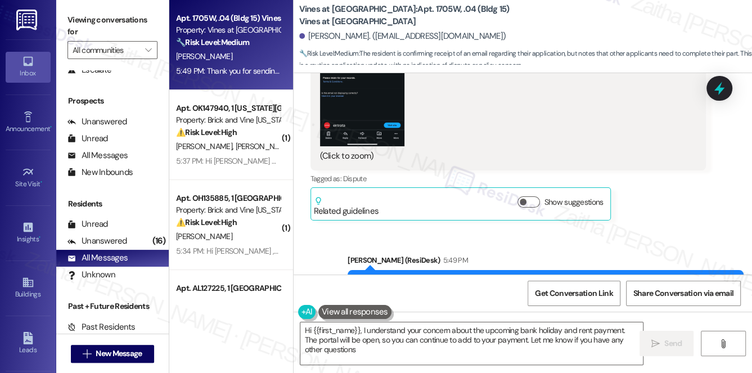
type textarea "Hi {{first_name}}, I understand your concern about the upcoming bank holiday an…"
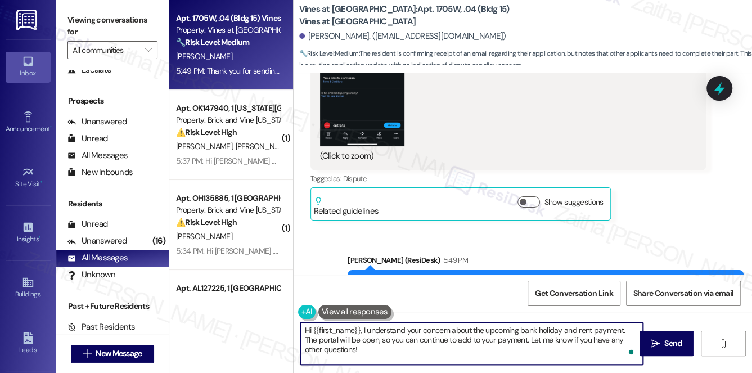
drag, startPoint x: 303, startPoint y: 330, endPoint x: 358, endPoint y: 347, distance: 58.0
click at [358, 347] on textarea "Hi {{first_name}}, I understand your concern about the upcoming bank holiday an…" at bounding box center [471, 343] width 343 height 42
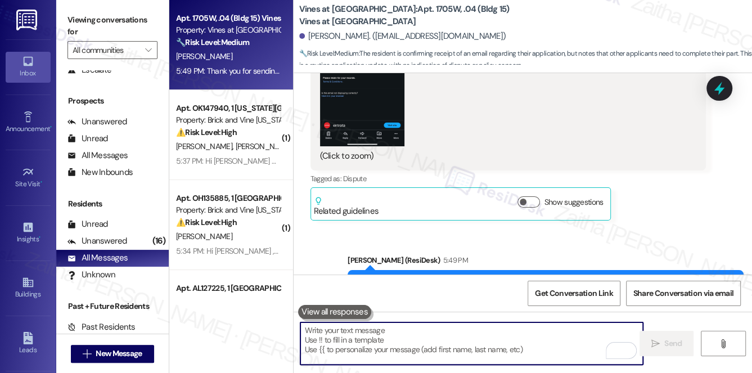
click at [687, 128] on div "[PERSON_NAME] 5:21 PM [PERSON_NAME] didn't apply for another apartment do you k…" at bounding box center [509, 12] width 396 height 416
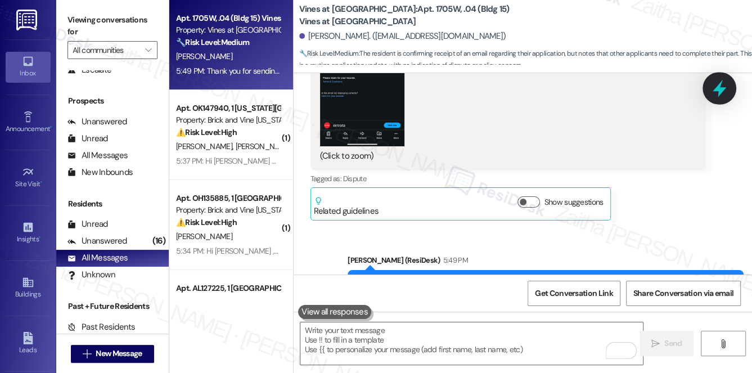
click at [730, 81] on div at bounding box center [720, 88] width 34 height 32
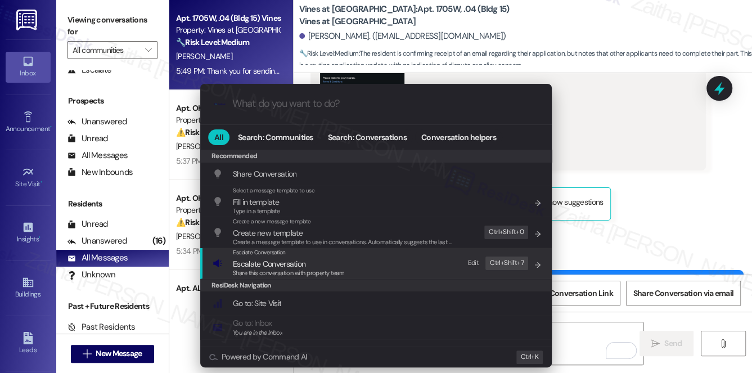
click at [248, 262] on span "Escalate Conversation" at bounding box center [269, 264] width 73 height 10
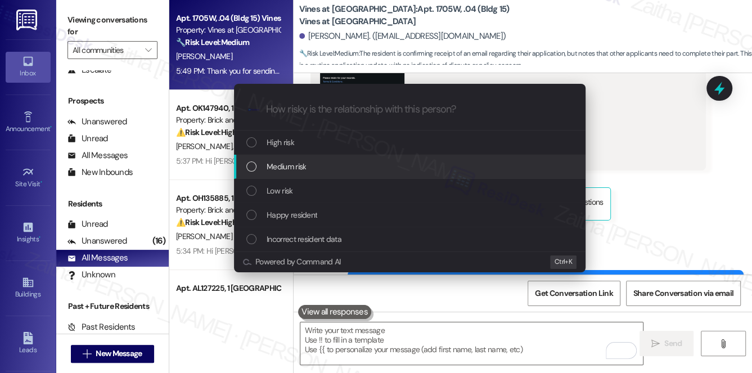
click at [307, 170] on div "Medium risk" at bounding box center [410, 166] width 329 height 12
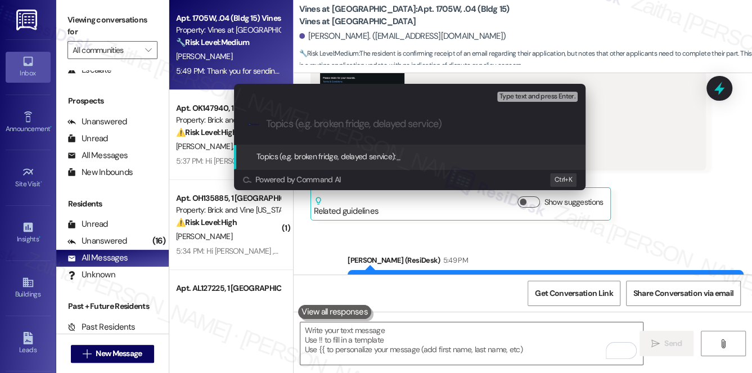
paste input "Resident Confusion Over Application Notice"
type input "Resident Confusion Over Application Notice"
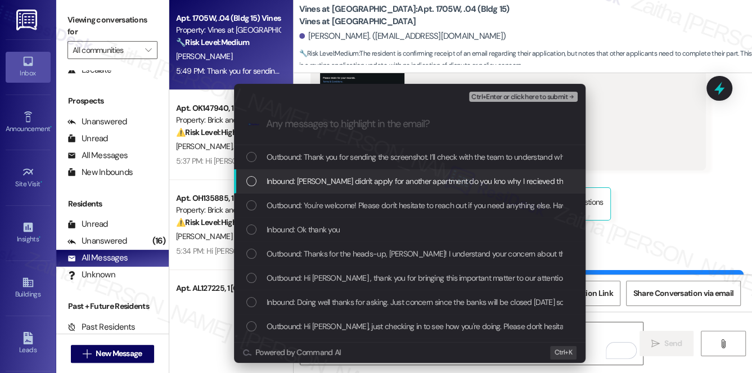
click at [415, 182] on span "Inbound: [PERSON_NAME] didn't apply for another apartment do you kno why I reci…" at bounding box center [419, 181] width 305 height 12
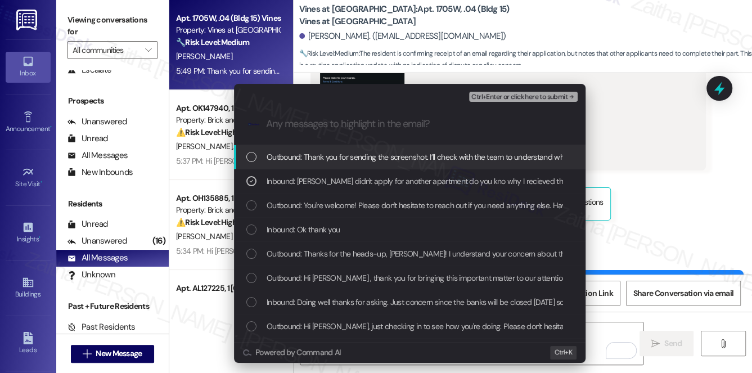
click at [499, 95] on span "Ctrl+Enter or click here to submit" at bounding box center [519, 97] width 96 height 8
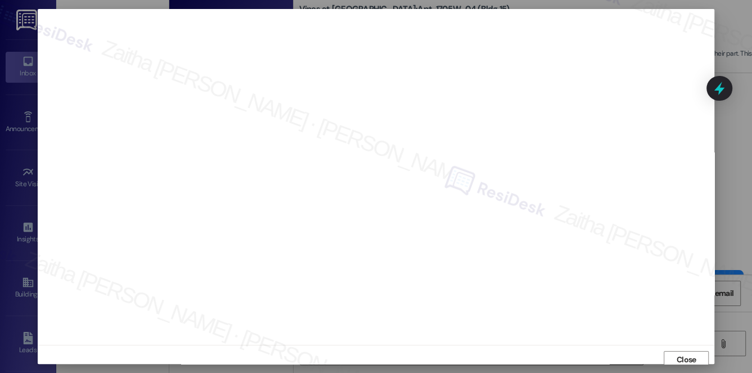
scroll to position [5, 0]
click at [690, 357] on span "Close" at bounding box center [687, 355] width 20 height 12
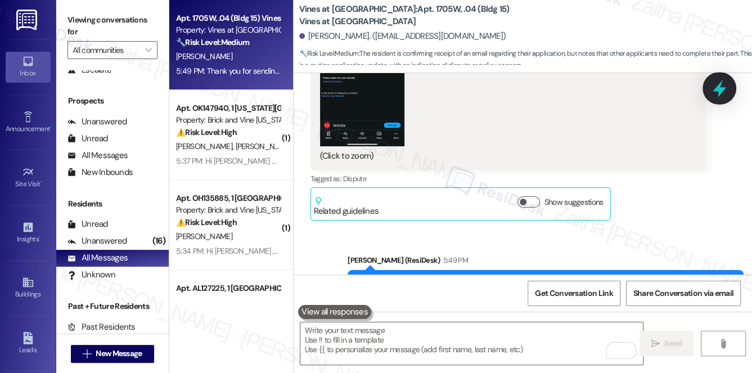
click at [720, 90] on icon at bounding box center [720, 88] width 14 height 17
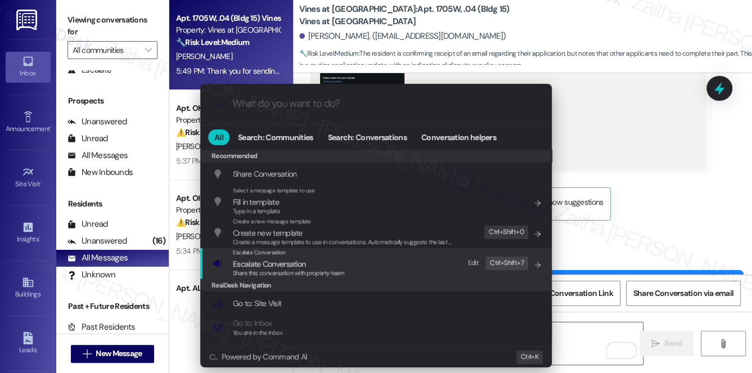
click at [262, 266] on span "Escalate Conversation" at bounding box center [269, 264] width 73 height 10
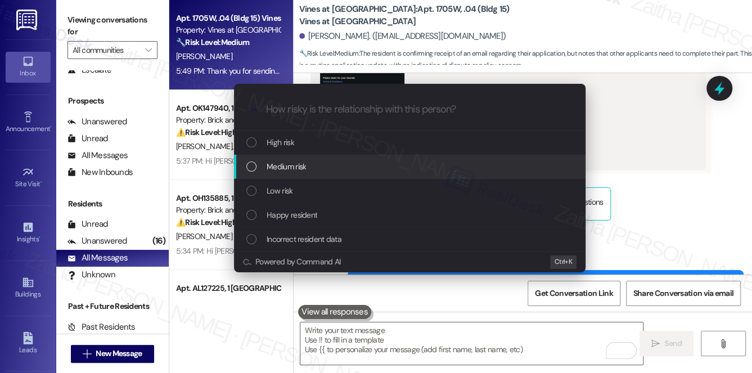
click at [310, 158] on div "Medium risk" at bounding box center [410, 167] width 352 height 24
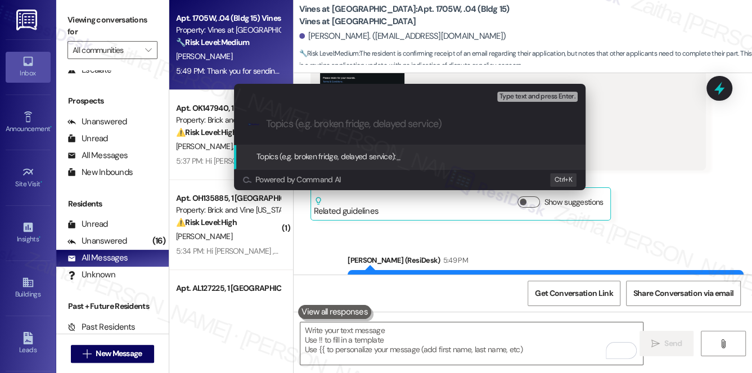
paste input "Resident Confusion Over Application Notice"
type input "Resident Confusion Over Application Notice"
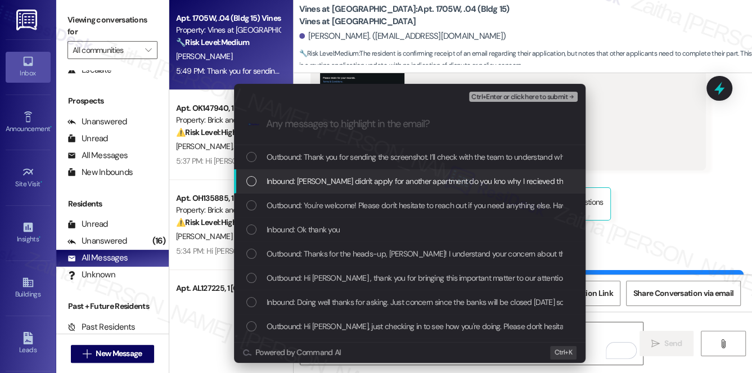
click at [351, 186] on span "Inbound: [PERSON_NAME] didn't apply for another apartment do you kno why I reci…" at bounding box center [419, 181] width 305 height 12
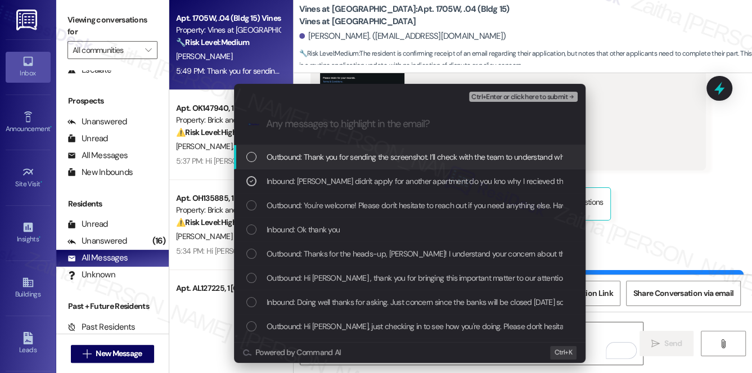
click at [533, 93] on span "Ctrl+Enter or click here to submit" at bounding box center [519, 97] width 96 height 8
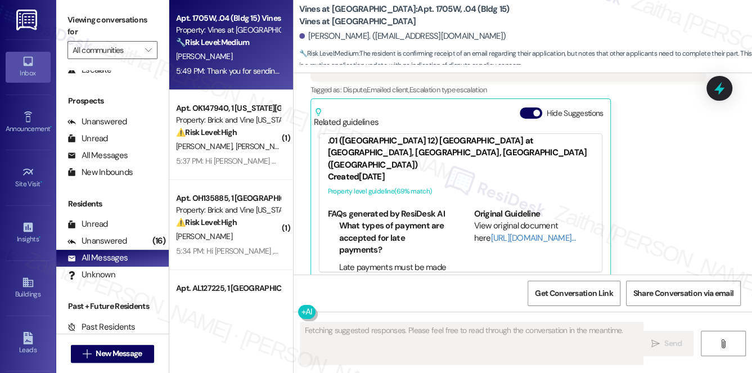
scroll to position [3512, 0]
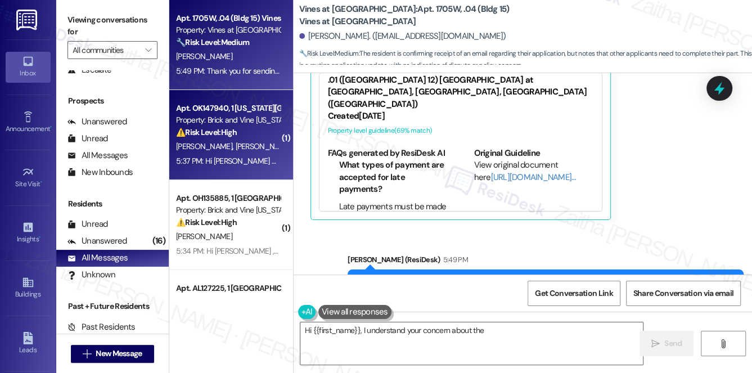
type textarea "Hi {{first_name}}, I understand your concern about the holiday"
click at [257, 138] on div "⚠️ Risk Level: High The resident expresses dissatisfaction with their overall e…" at bounding box center [228, 133] width 104 height 12
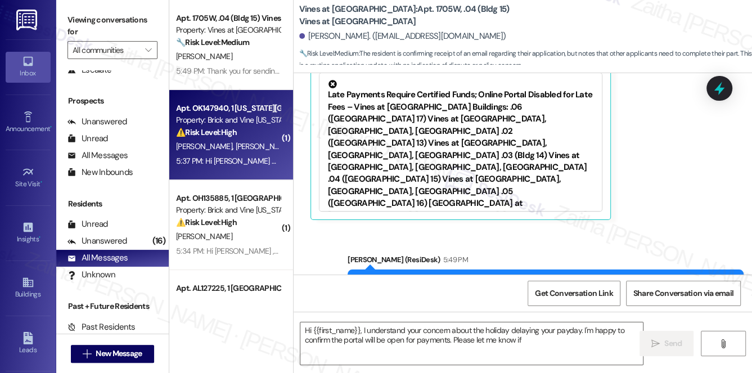
type textarea "Hi {{first_name}}, I understand your concern about the holiday delaying your pa…"
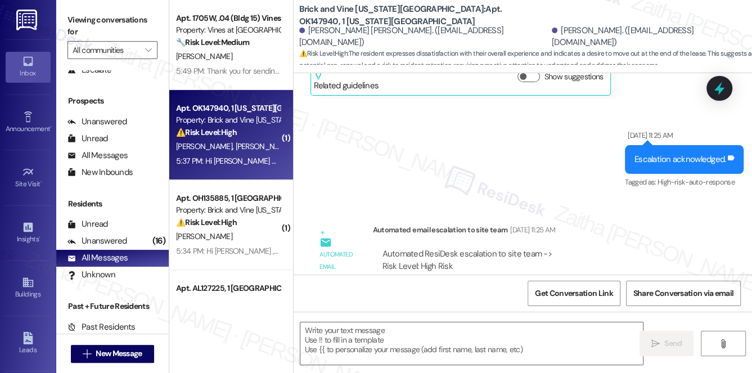
type textarea "Fetching suggested responses. Please feel free to read through the conversation…"
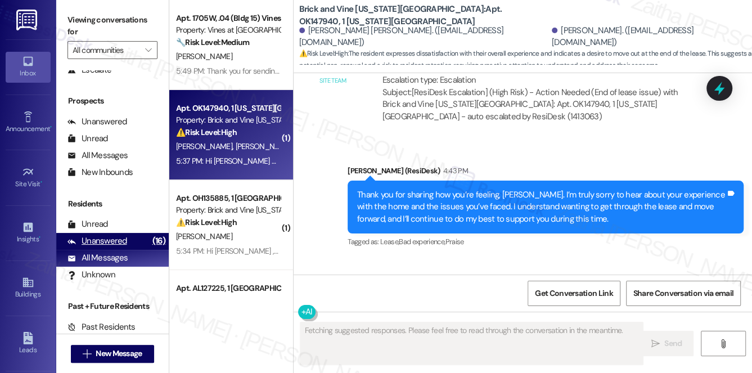
scroll to position [5454, 0]
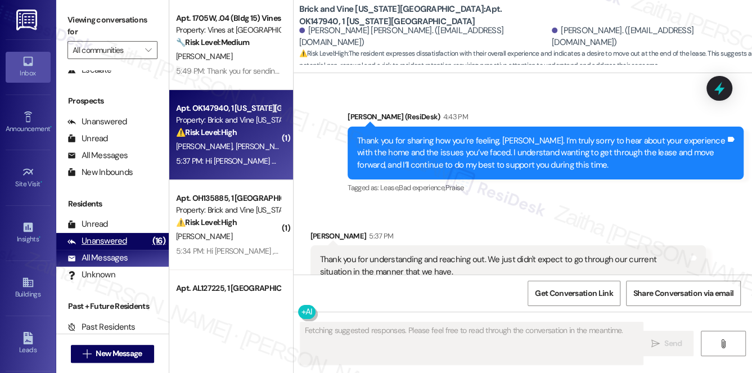
click at [107, 240] on div "Unanswered" at bounding box center [98, 241] width 60 height 12
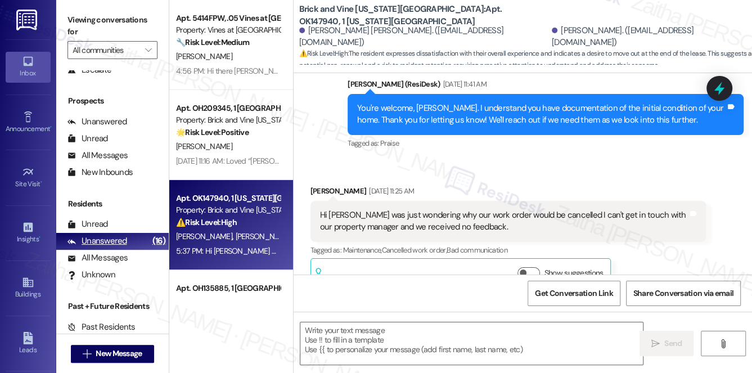
type textarea "Fetching suggested responses. Please feel free to read through the conversation…"
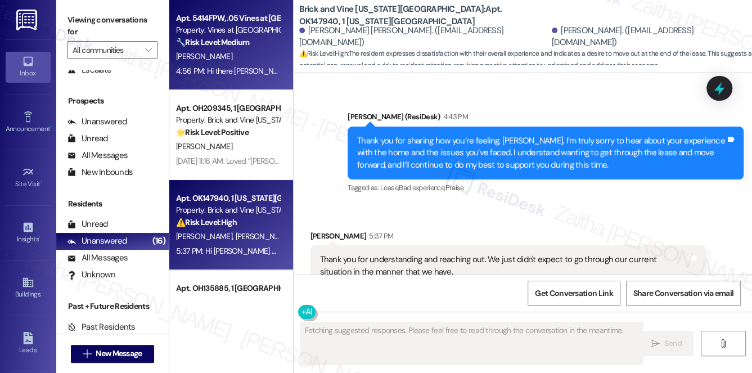
click at [231, 42] on strong "🔧 Risk Level: Medium" at bounding box center [212, 42] width 73 height 10
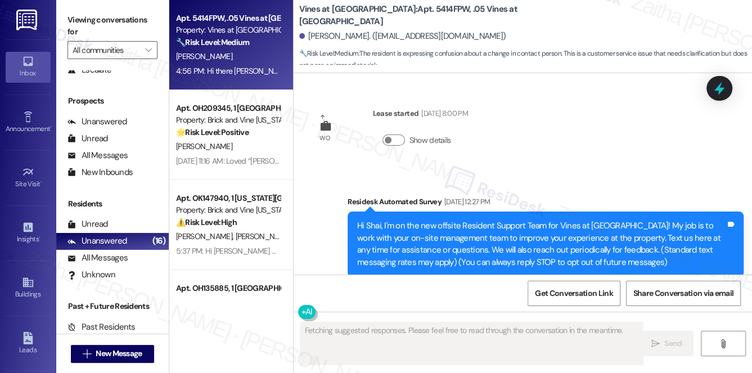
type textarea "Fetching suggested responses. Please feel free to read through the conversation…"
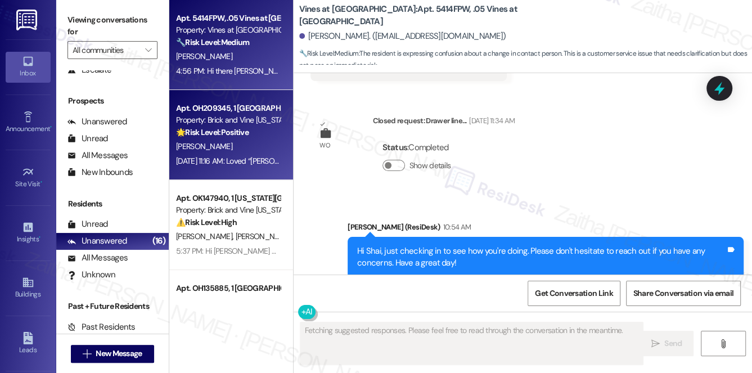
scroll to position [32975, 0]
click at [262, 136] on div "🌟 Risk Level: Positive The resident is expressing positive sentiment and apprec…" at bounding box center [228, 133] width 104 height 12
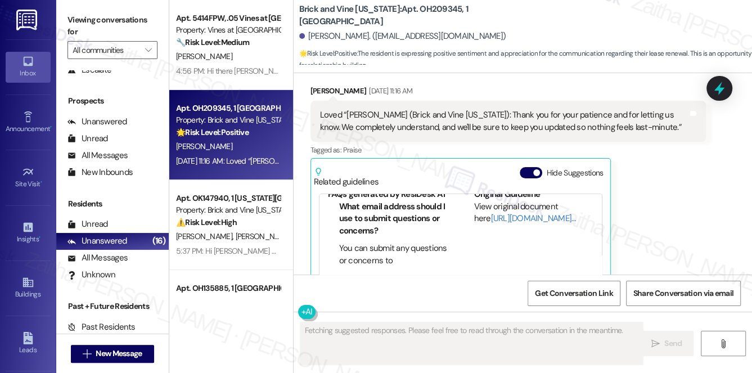
scroll to position [204, 0]
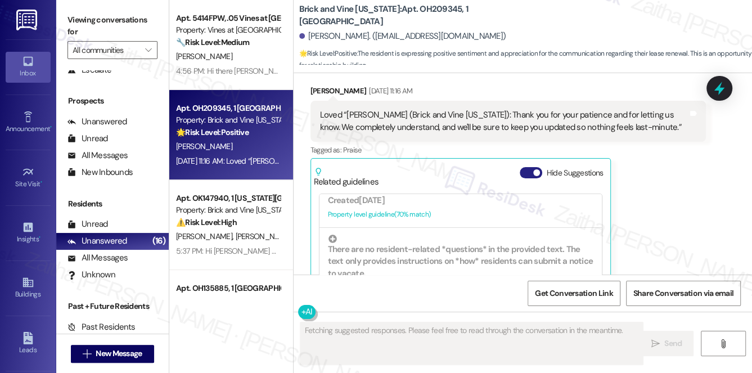
click at [528, 167] on button "Hide Suggestions" at bounding box center [531, 172] width 23 height 11
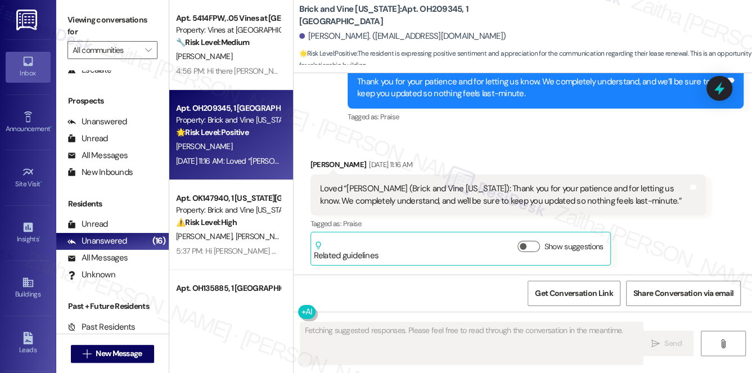
scroll to position [7776, 0]
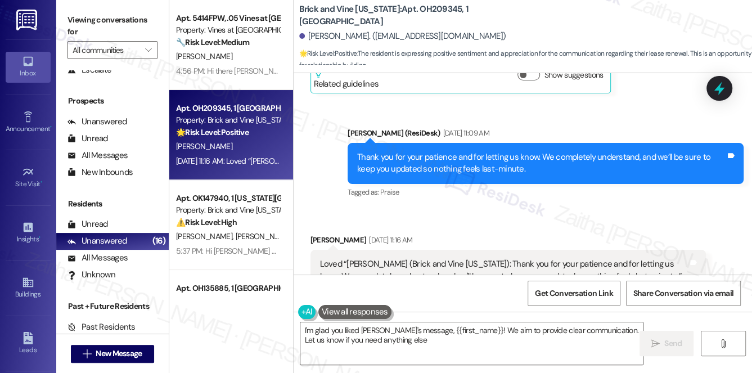
type textarea "I'm glad you liked [PERSON_NAME]'s message, {{first_name}}! We aim to provide c…"
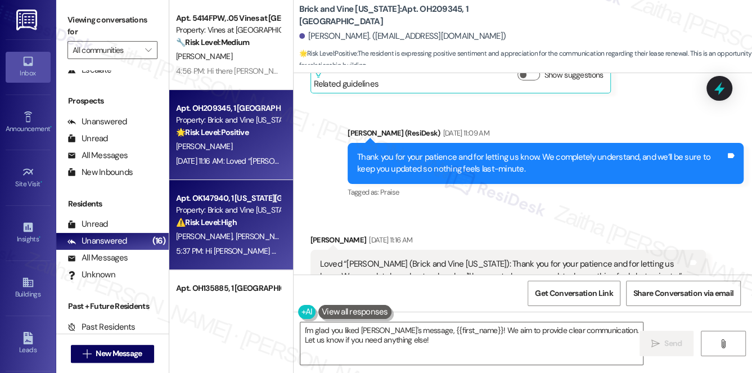
click at [259, 227] on div "⚠️ Risk Level: High The resident expresses dissatisfaction with their overall e…" at bounding box center [228, 223] width 104 height 12
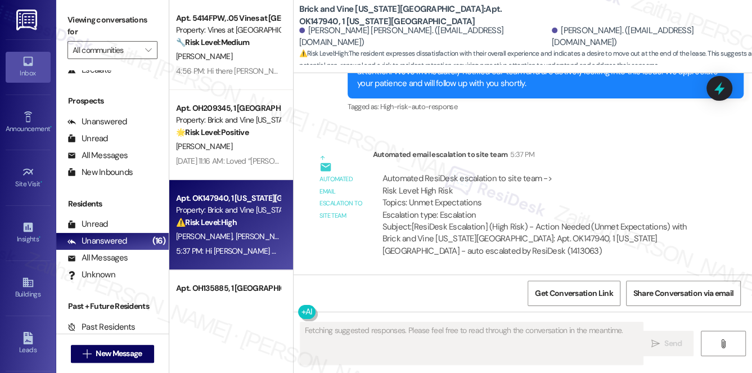
scroll to position [5725, 0]
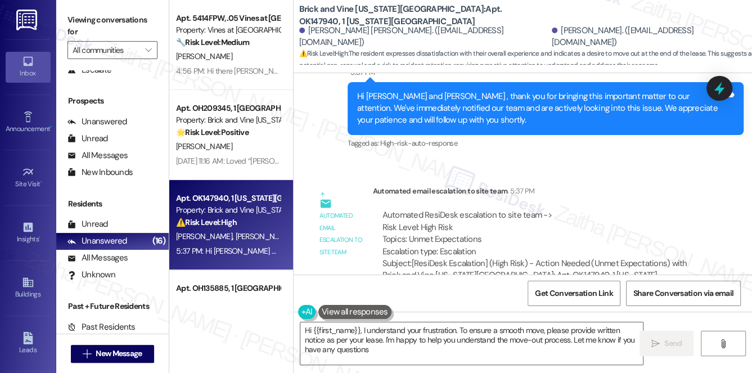
type textarea "Hi {{first_name}}, I understand your frustration. To ensure a smooth move, plea…"
click at [123, 50] on input "All communities" at bounding box center [106, 50] width 67 height 18
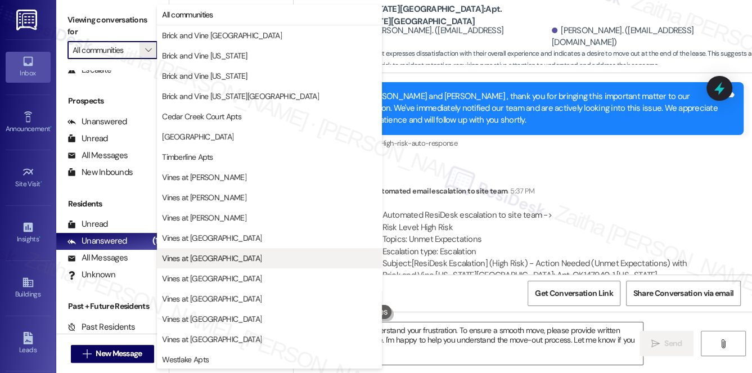
click at [215, 259] on span "Vines at [GEOGRAPHIC_DATA]" at bounding box center [212, 258] width 100 height 11
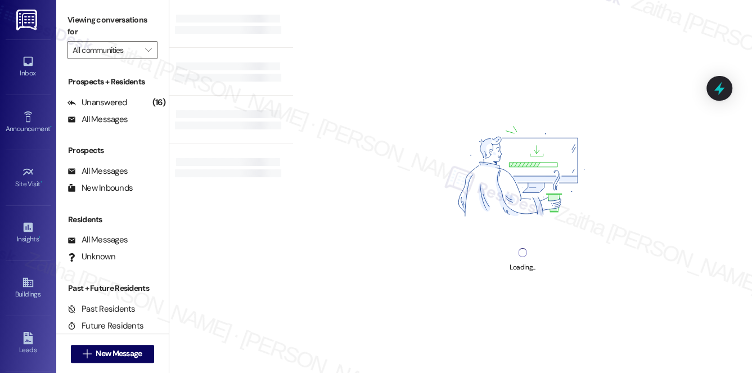
type input "Vines at [GEOGRAPHIC_DATA]"
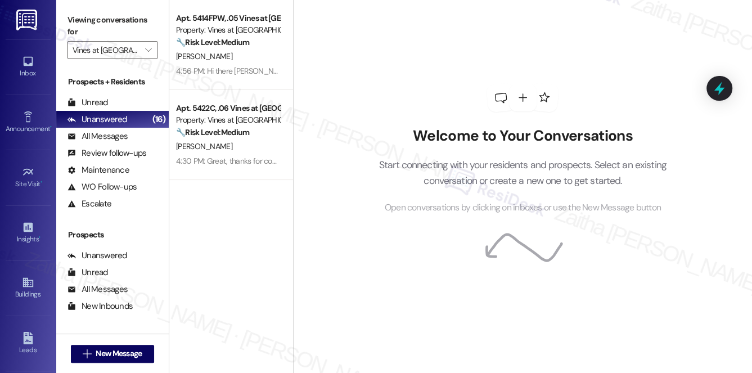
scroll to position [134, 0]
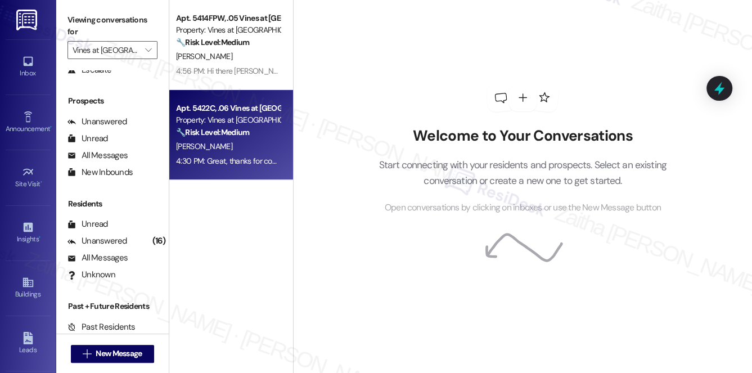
click at [228, 142] on div "[PERSON_NAME]" at bounding box center [228, 147] width 106 height 14
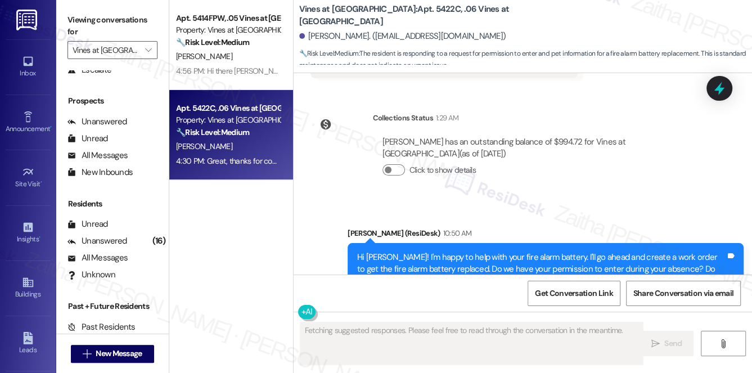
scroll to position [20839, 0]
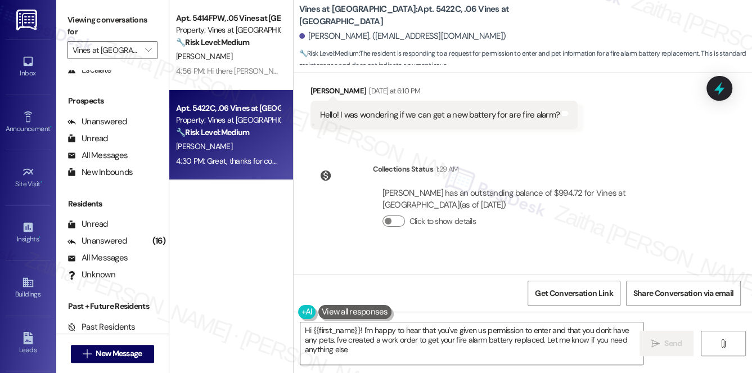
type textarea "Hi {{first_name}}! I'm happy to hear that you've given us permission to enter a…"
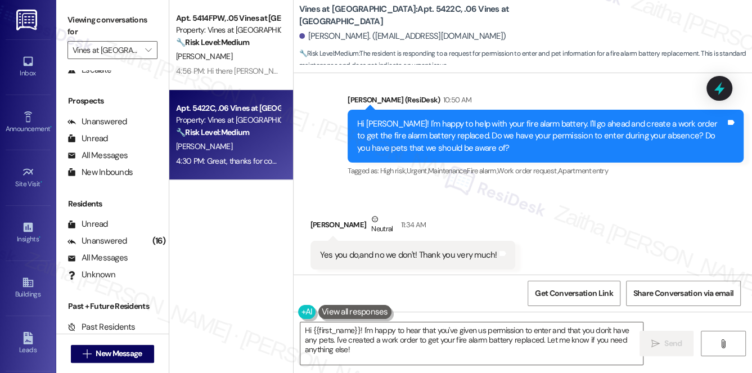
scroll to position [21041, 0]
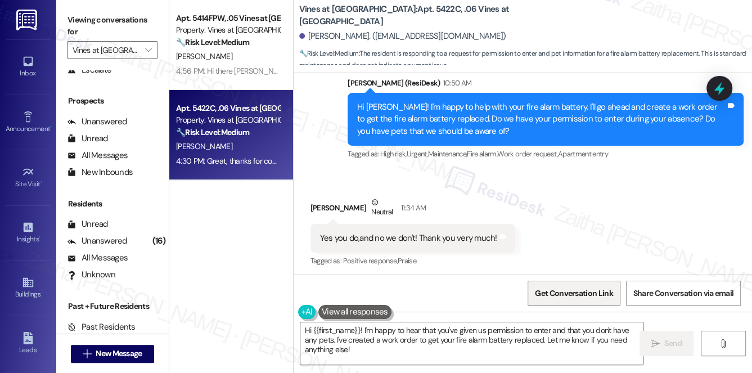
click at [558, 299] on span "Get Conversation Link" at bounding box center [574, 293] width 82 height 24
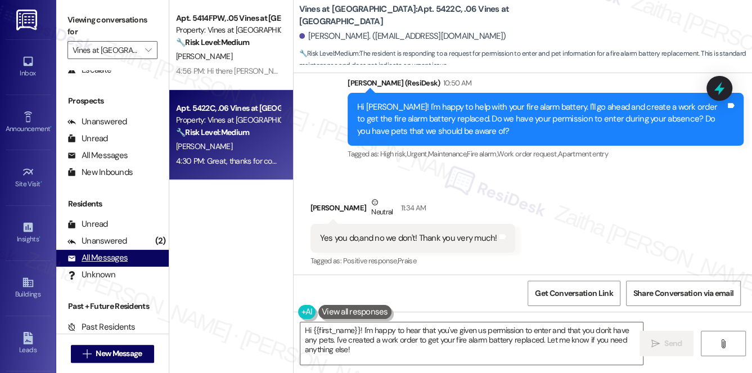
click at [108, 260] on div "All Messages" at bounding box center [98, 258] width 60 height 12
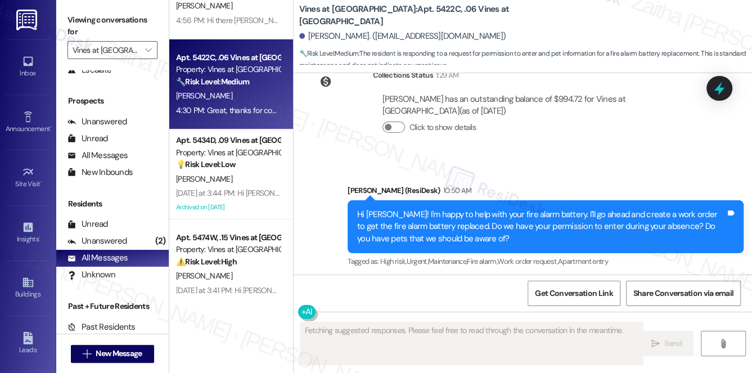
scroll to position [153, 0]
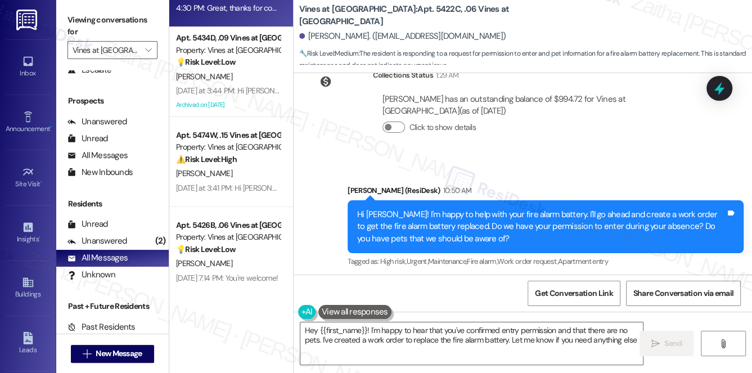
type textarea "Hey {{first_name}}! I'm happy to hear that you've confirmed entry permission an…"
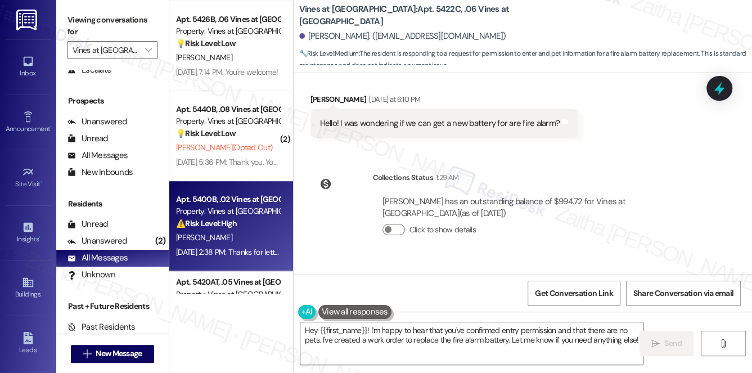
scroll to position [307, 0]
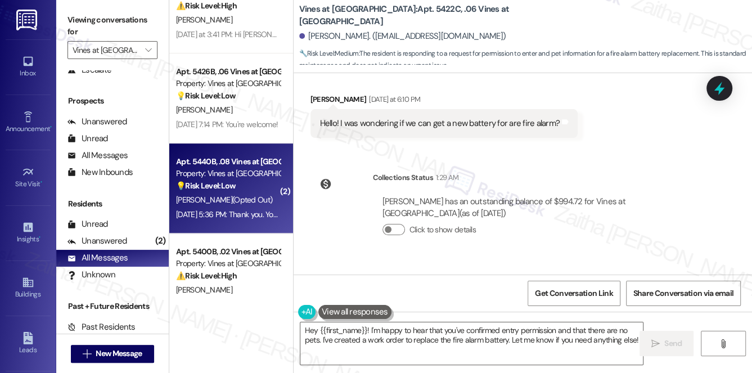
click at [246, 189] on div "💡 Risk Level: Low The resident sent 'STOP' after opting back in. This indicates…" at bounding box center [228, 186] width 104 height 12
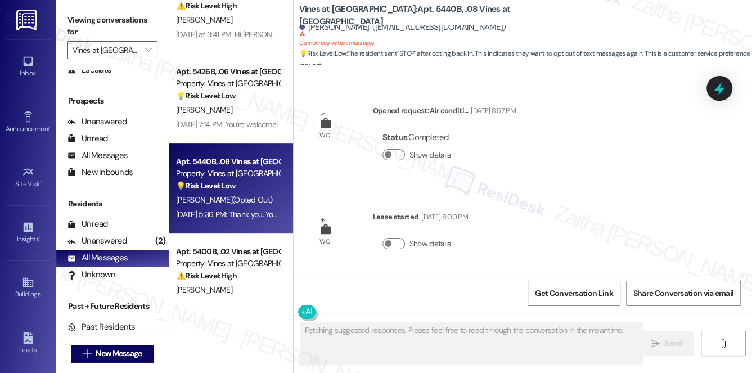
scroll to position [0, 0]
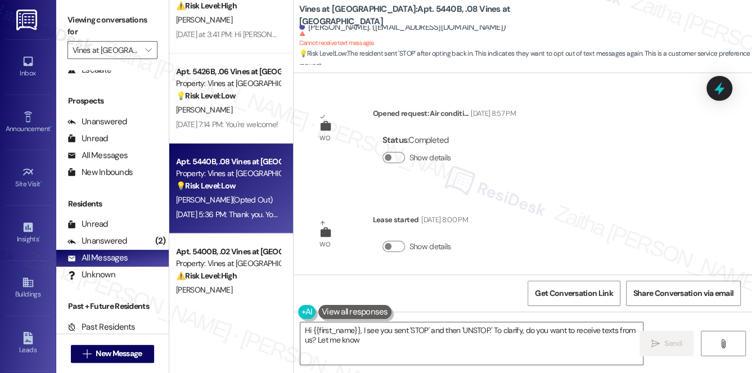
type textarea "Hi {{first_name}}, I see you sent 'STOP' and then 'UNSTOP.' To clarify, do you …"
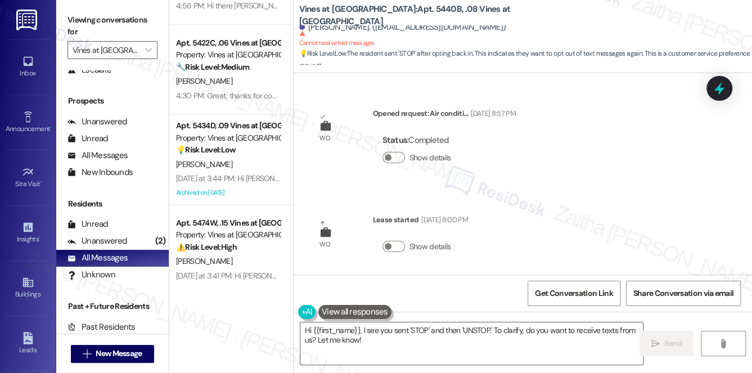
scroll to position [51, 0]
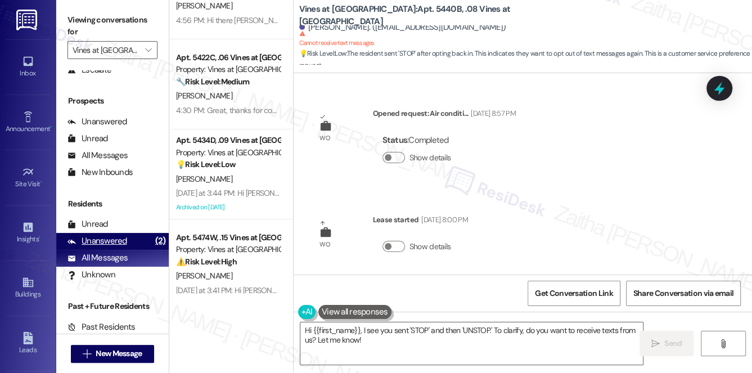
click at [111, 241] on div "Unanswered" at bounding box center [98, 241] width 60 height 12
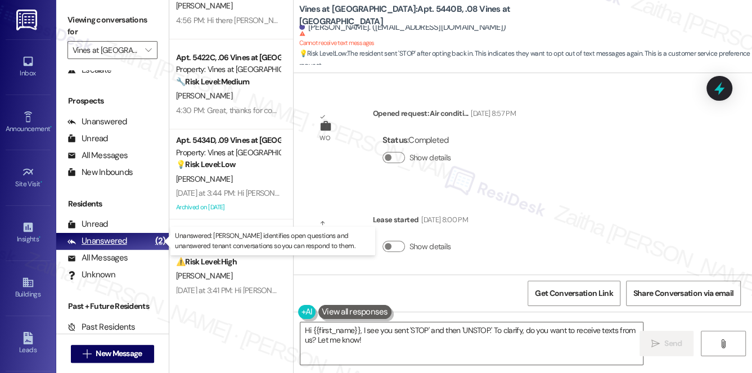
scroll to position [0, 0]
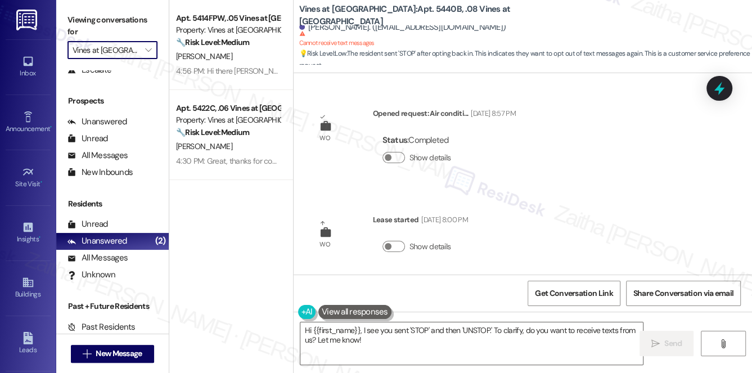
click at [96, 51] on input "Vines at [GEOGRAPHIC_DATA]" at bounding box center [106, 50] width 67 height 18
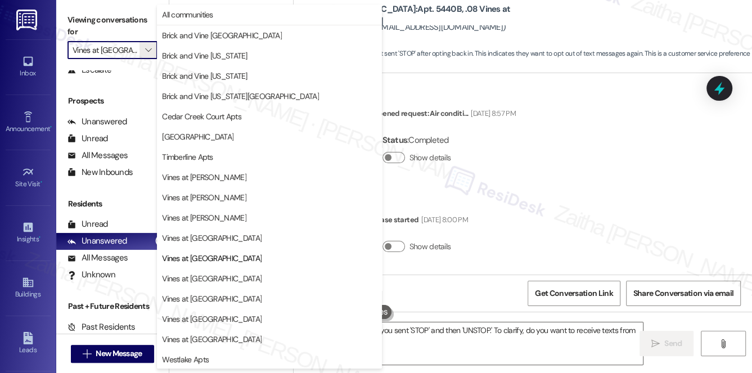
scroll to position [1, 0]
click at [210, 14] on span "All communities" at bounding box center [187, 13] width 51 height 11
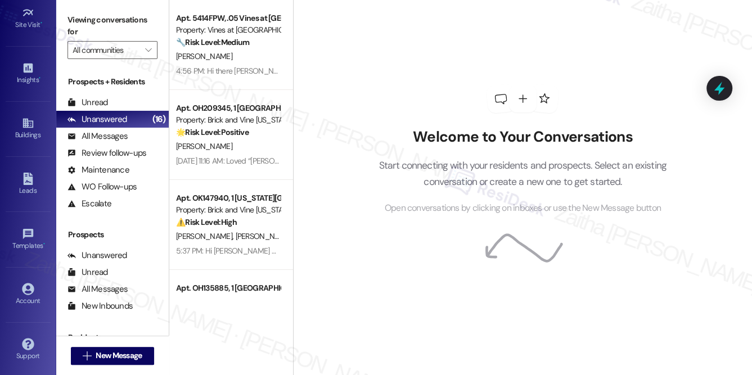
scroll to position [158, 0]
